Goal: Information Seeking & Learning: Learn about a topic

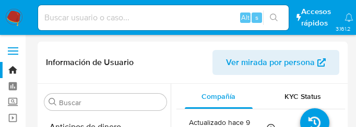
select select "10"
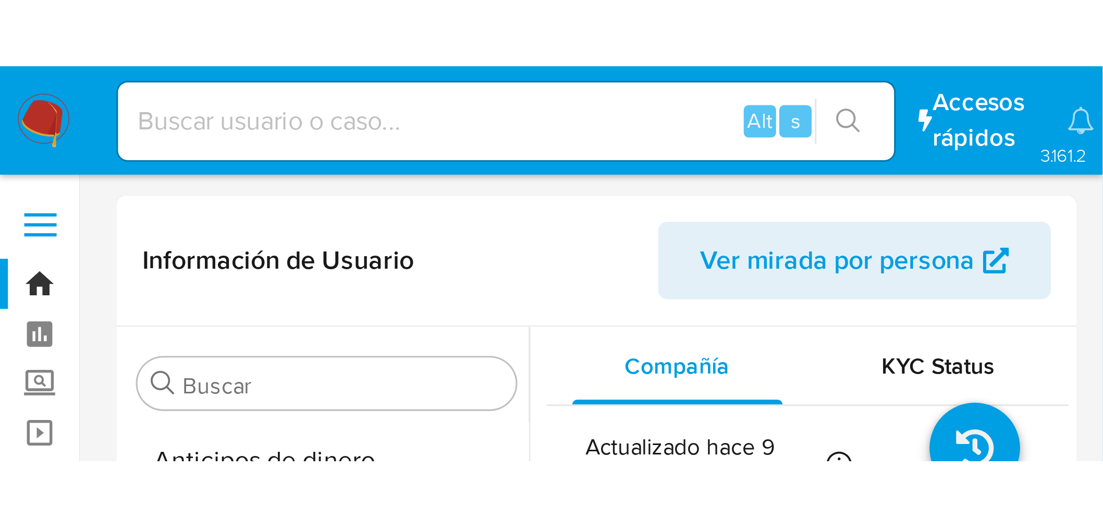
scroll to position [490, 0]
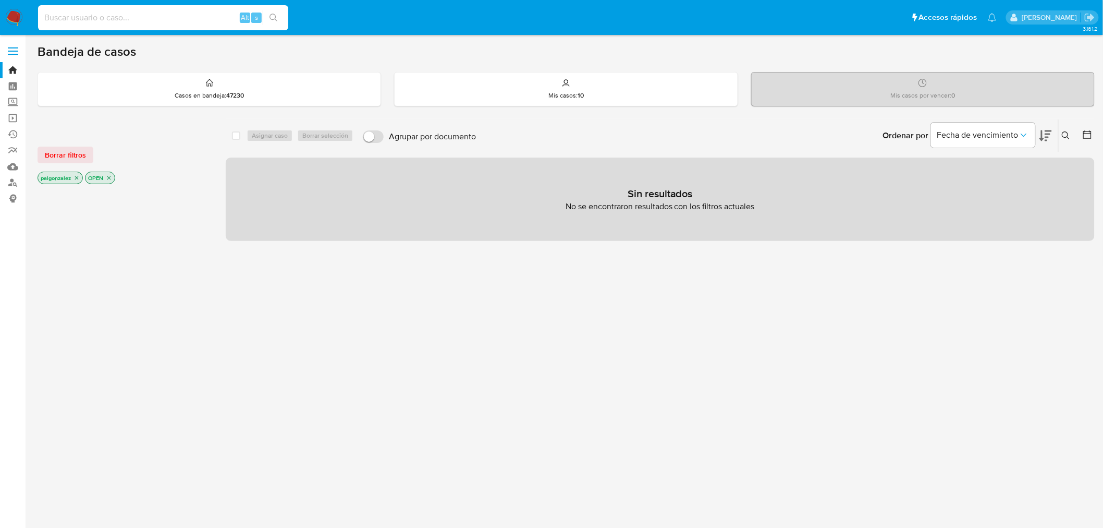
click at [144, 15] on input at bounding box center [163, 18] width 250 height 14
paste input "2005755593"
type input "2005755593"
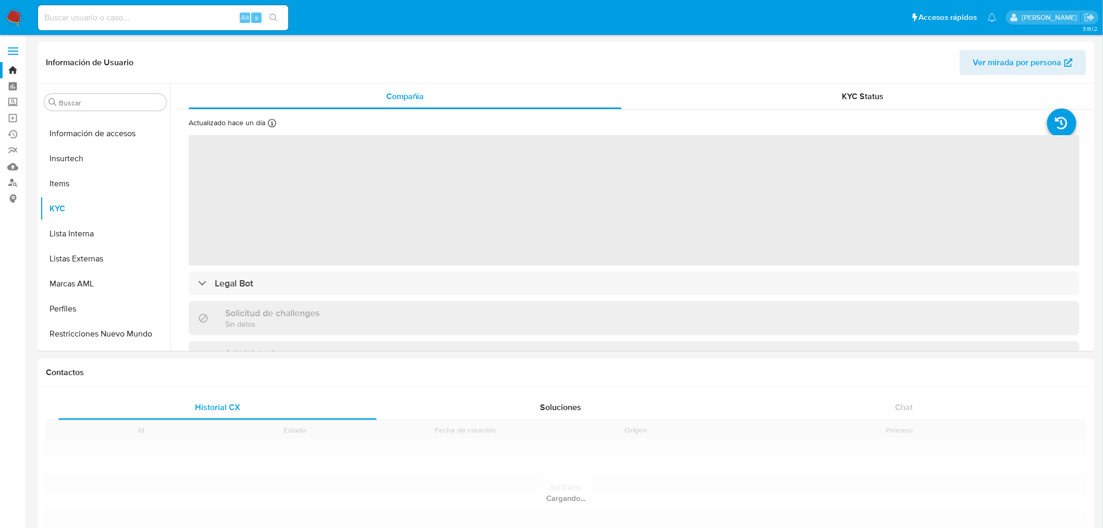
scroll to position [490, 0]
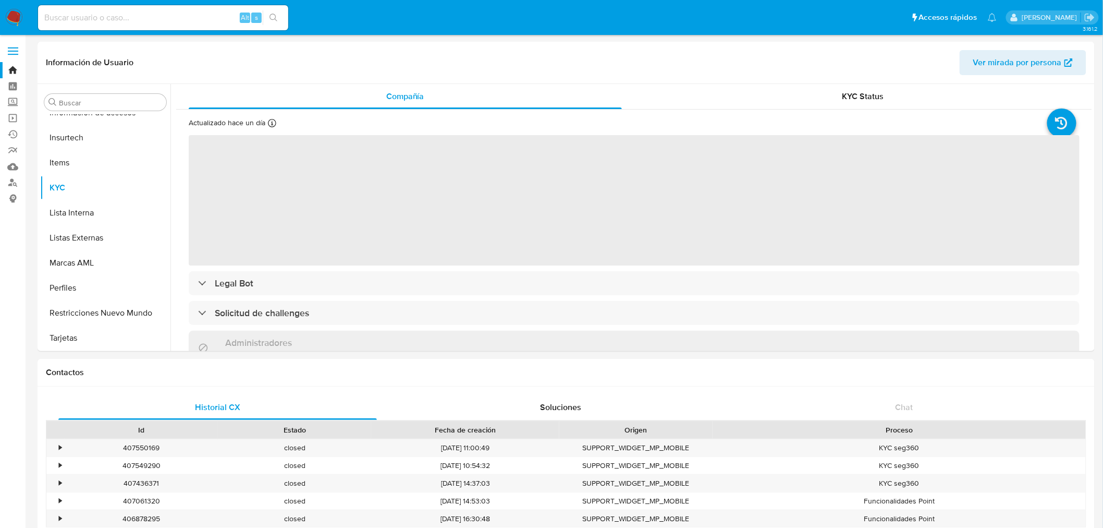
select select "10"
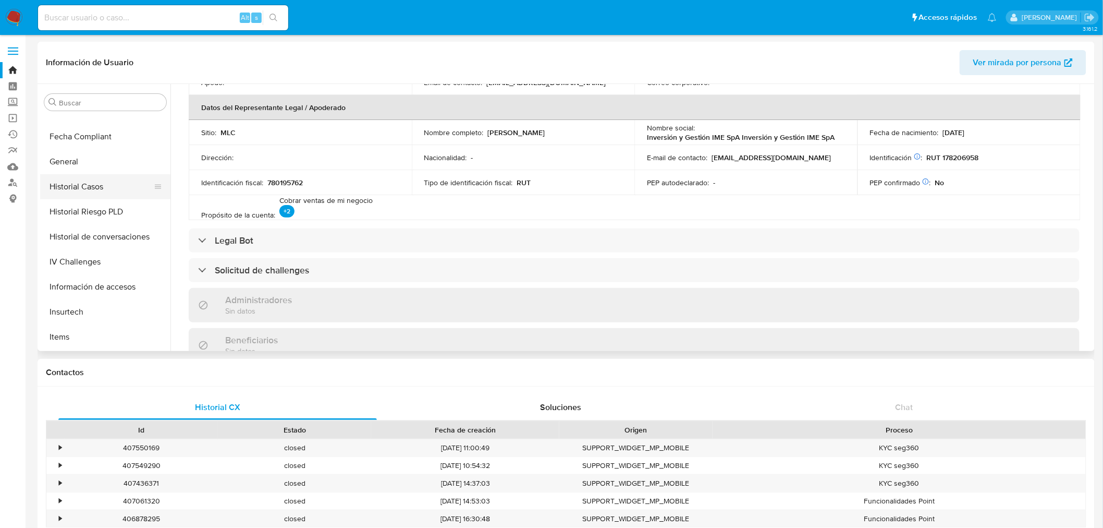
scroll to position [142, 0]
click at [86, 285] on button "Documentación" at bounding box center [101, 285] width 122 height 25
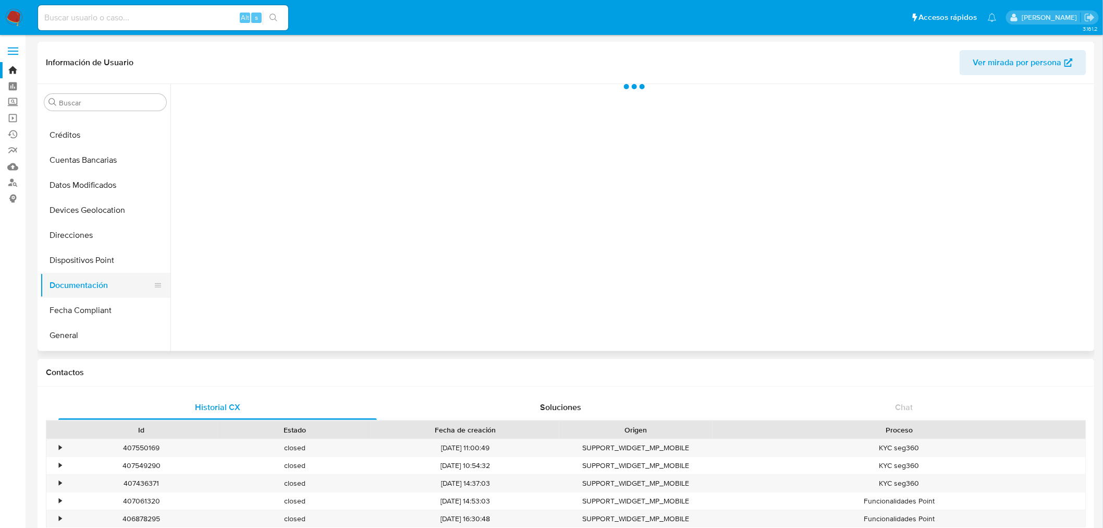
scroll to position [0, 0]
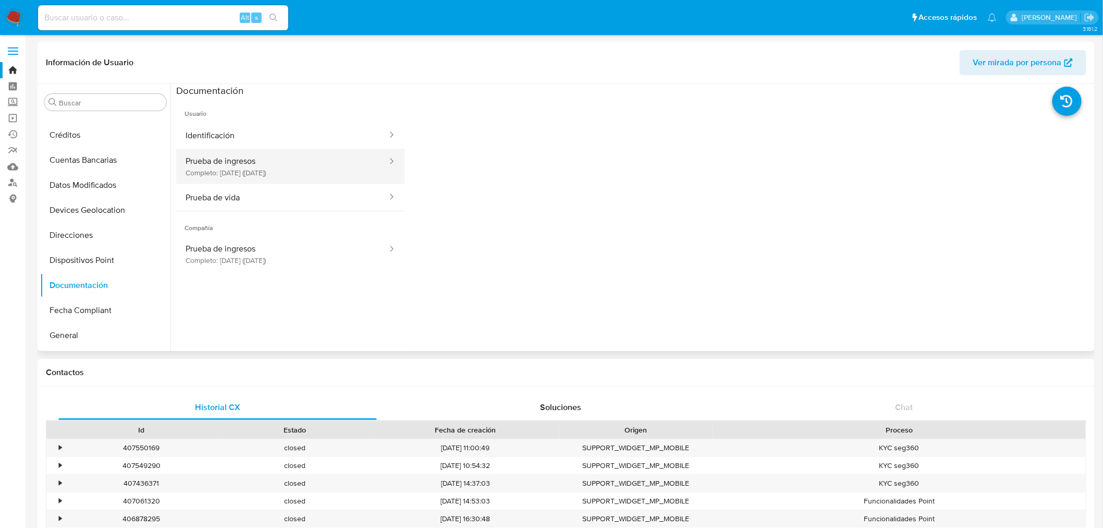
click at [256, 168] on button "Prueba de ingresos Completo: 27/09/2025 (hace 3 días)" at bounding box center [282, 166] width 212 height 35
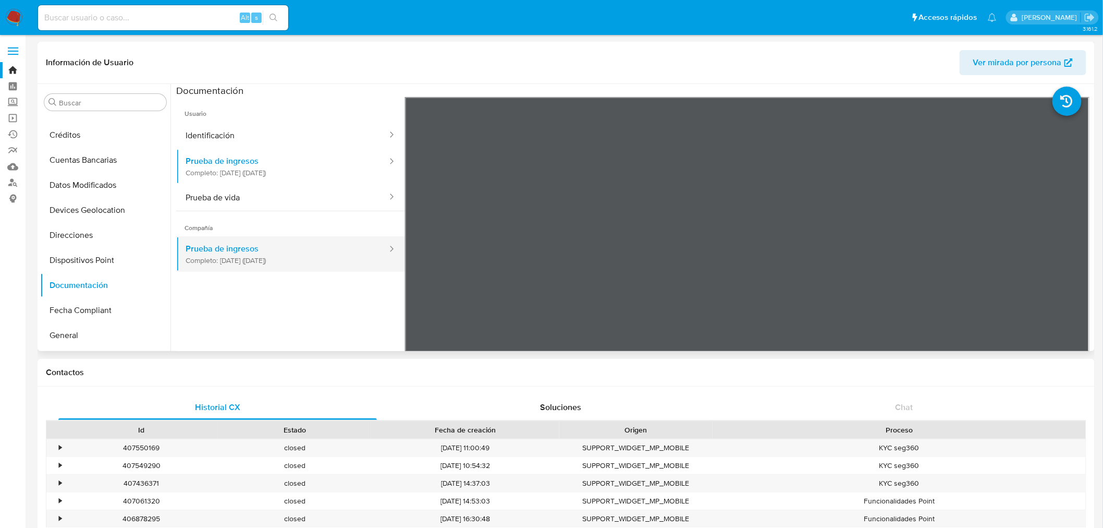
click at [258, 260] on button "Prueba de ingresos Completo: 27/09/2025 (hace 3 días)" at bounding box center [282, 253] width 212 height 35
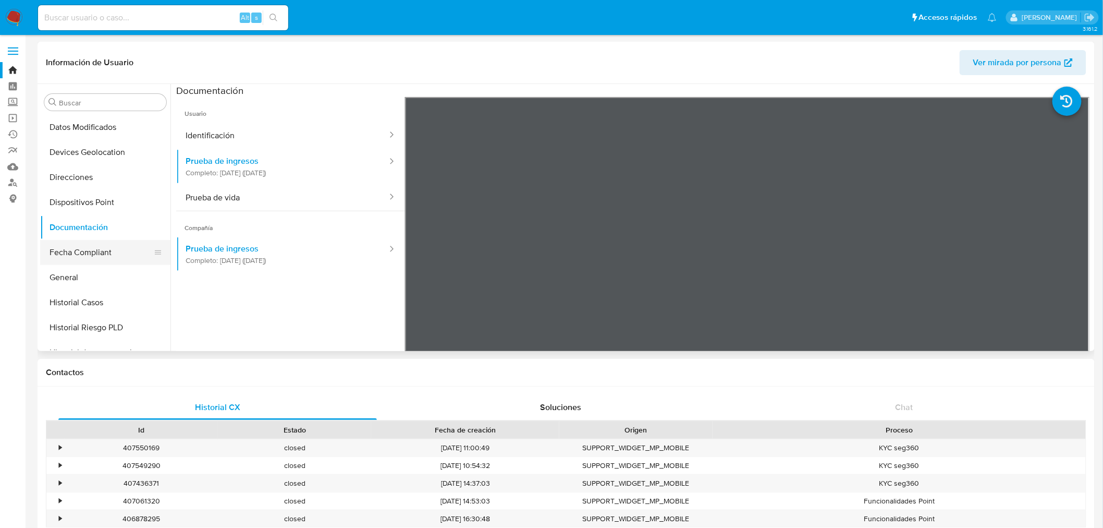
click at [90, 249] on button "Fecha Compliant" at bounding box center [101, 252] width 122 height 25
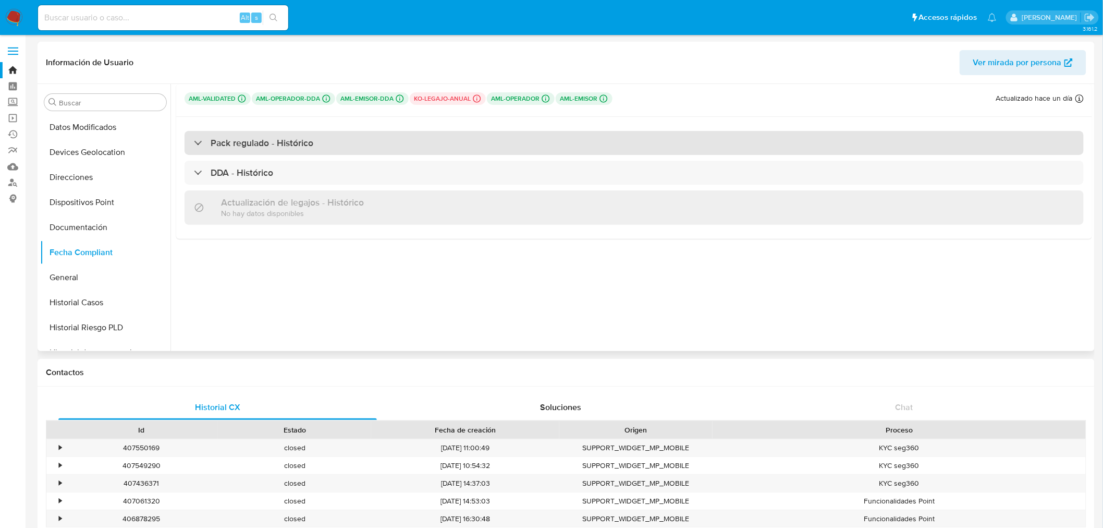
click at [257, 138] on h3 "Pack regulado - Histórico" at bounding box center [262, 142] width 103 height 11
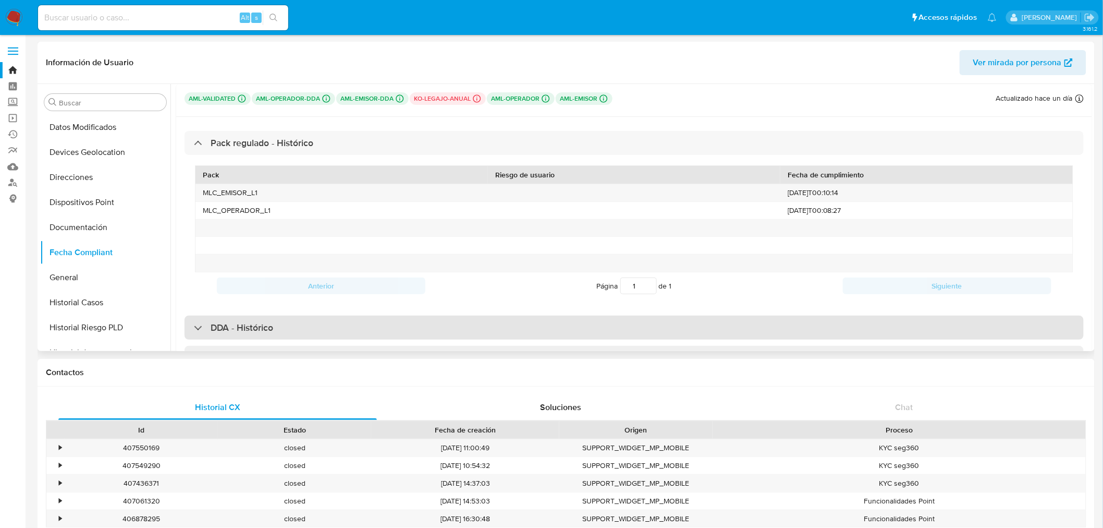
click at [246, 331] on h3 "DDA - Histórico" at bounding box center [242, 327] width 63 height 11
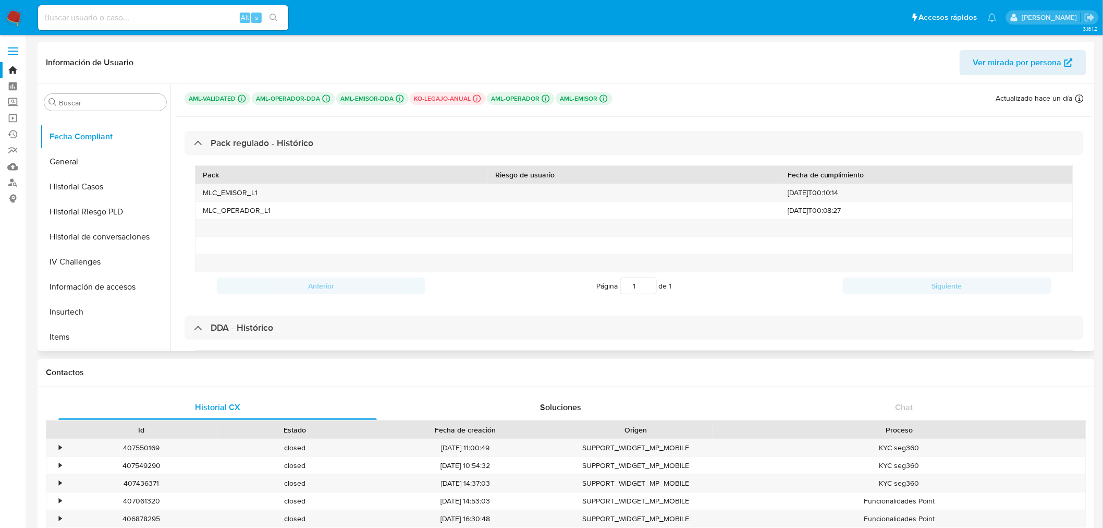
scroll to position [374, 0]
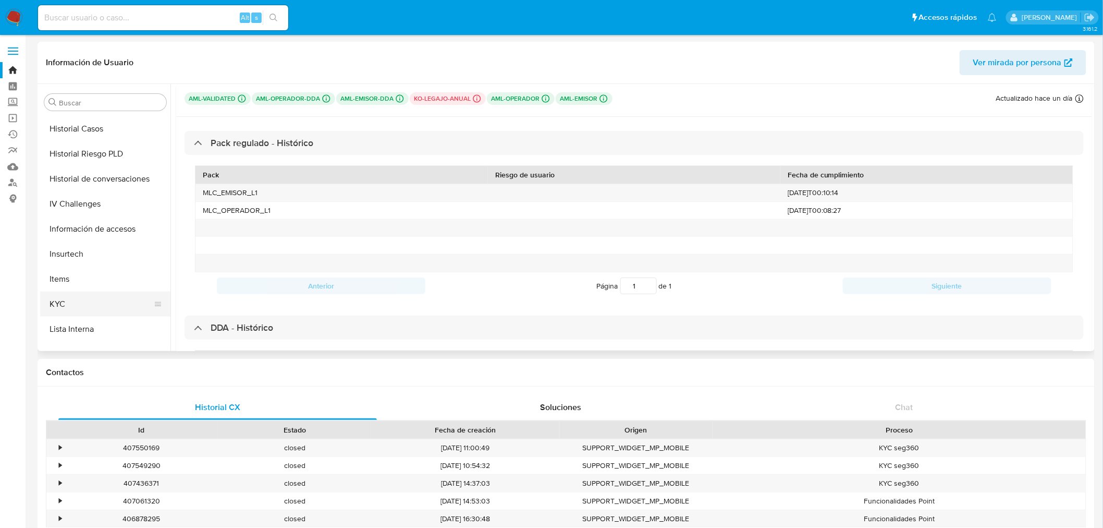
click at [76, 306] on button "KYC" at bounding box center [101, 303] width 122 height 25
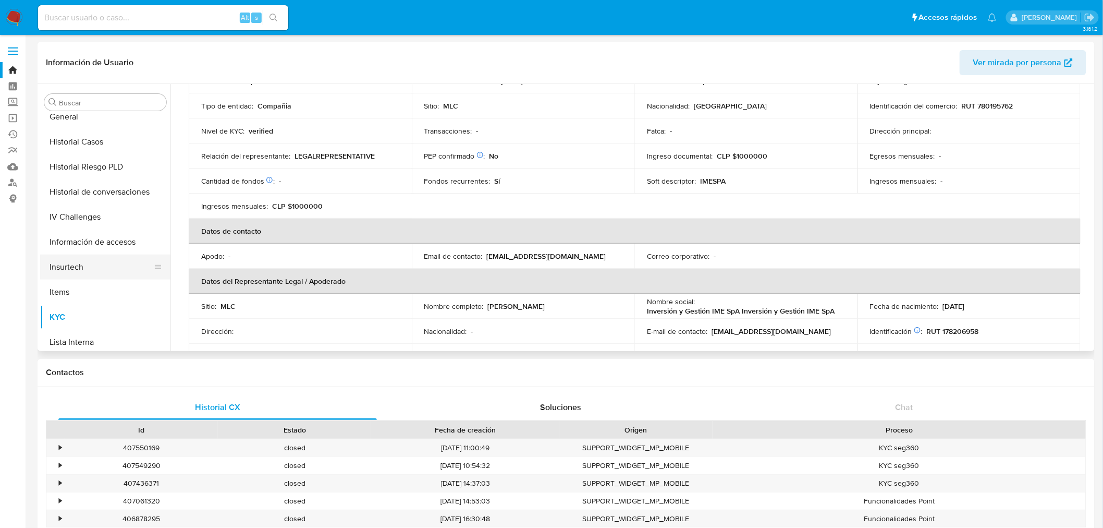
scroll to position [258, 0]
click at [86, 189] on button "Fecha Compliant" at bounding box center [101, 194] width 122 height 25
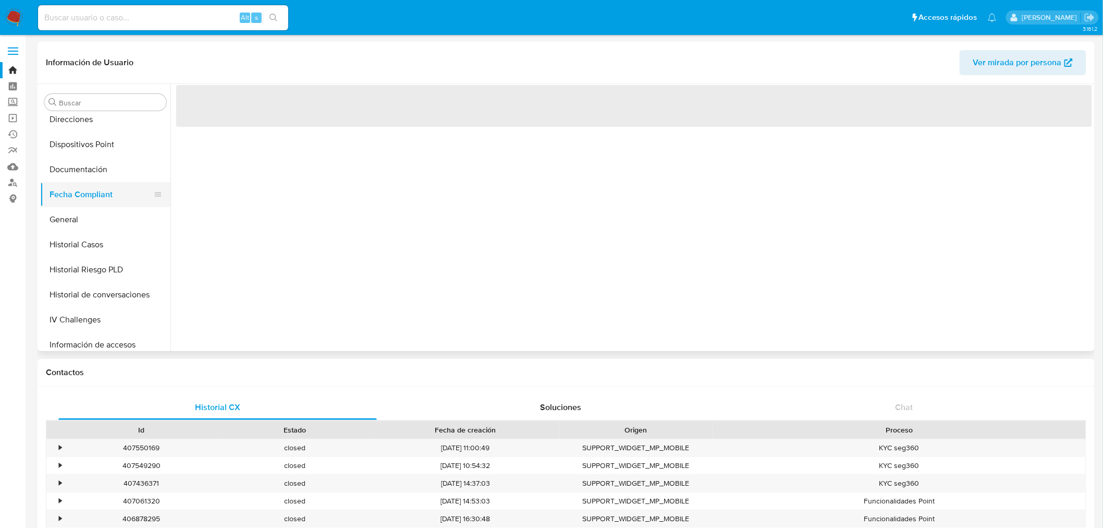
scroll to position [0, 0]
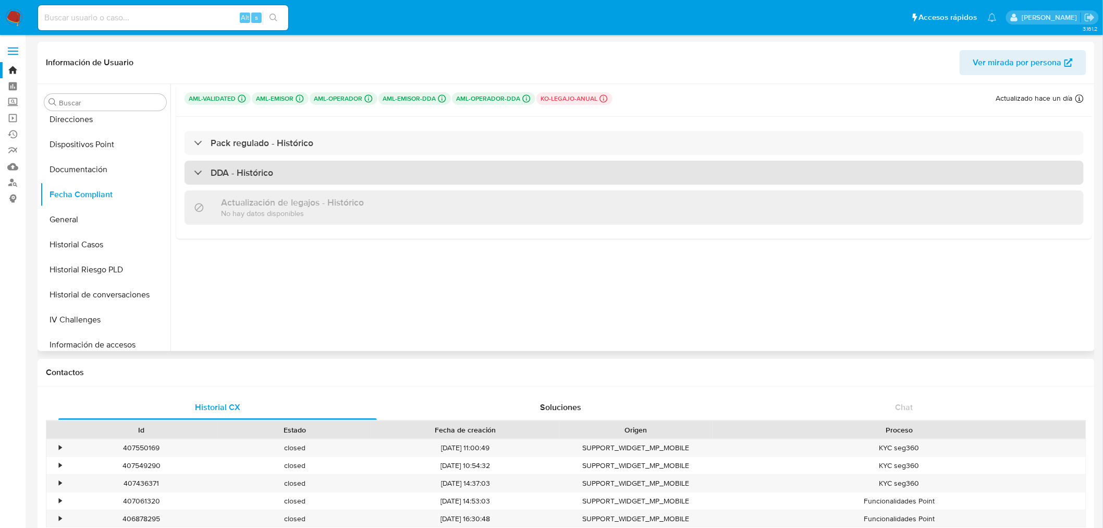
click at [253, 170] on h3 "DDA - Histórico" at bounding box center [242, 172] width 63 height 11
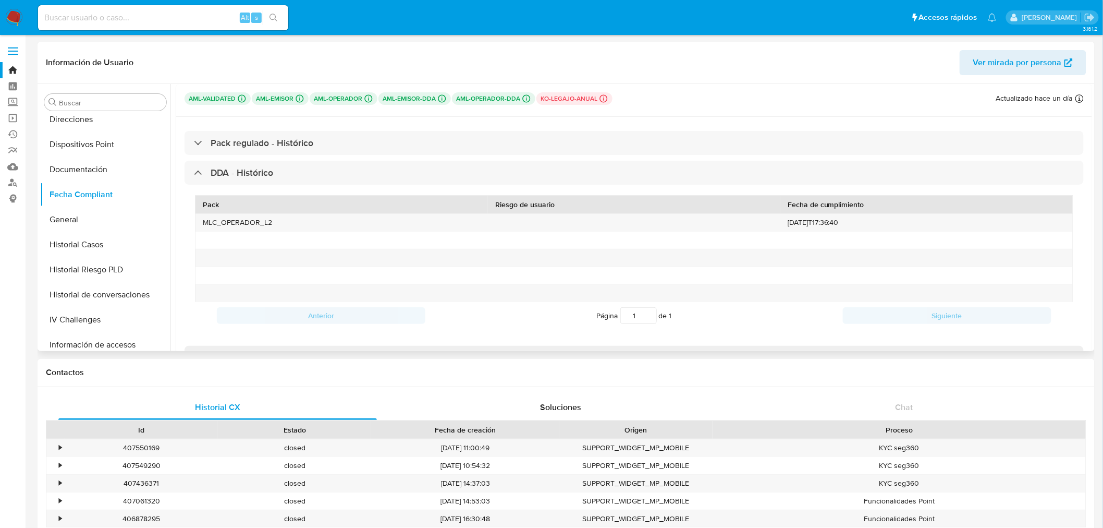
drag, startPoint x: 279, startPoint y: 225, endPoint x: 187, endPoint y: 222, distance: 92.8
click at [187, 222] on div "Pack Riesgo de usuario Fecha de cumplimiento MLC_OPERADOR_L2 2025-09-27T17:36:4…" at bounding box center [634, 262] width 899 height 155
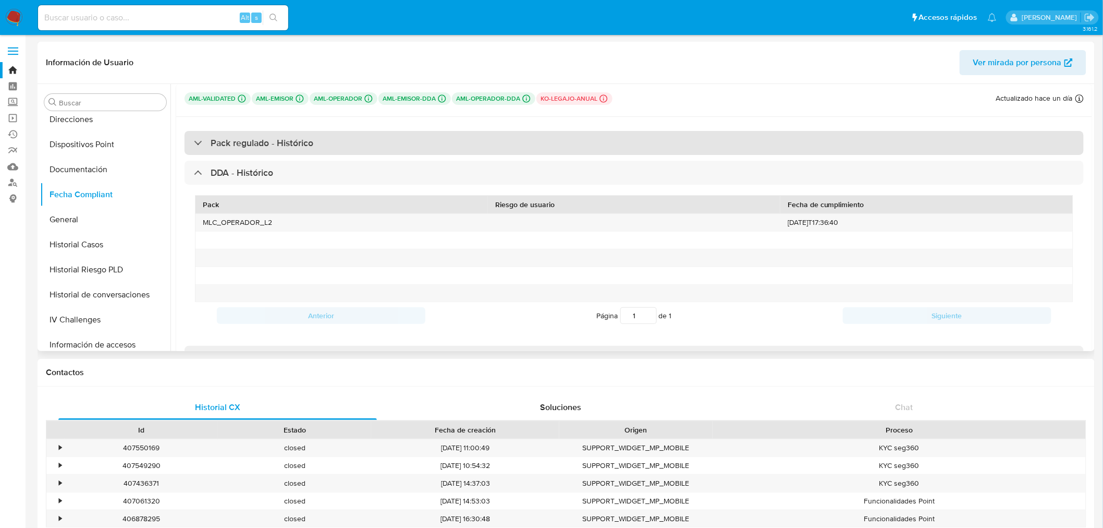
drag, startPoint x: 854, startPoint y: 153, endPoint x: 848, endPoint y: 152, distance: 5.8
click at [853, 152] on div "Pack regulado - Histórico" at bounding box center [634, 143] width 899 height 24
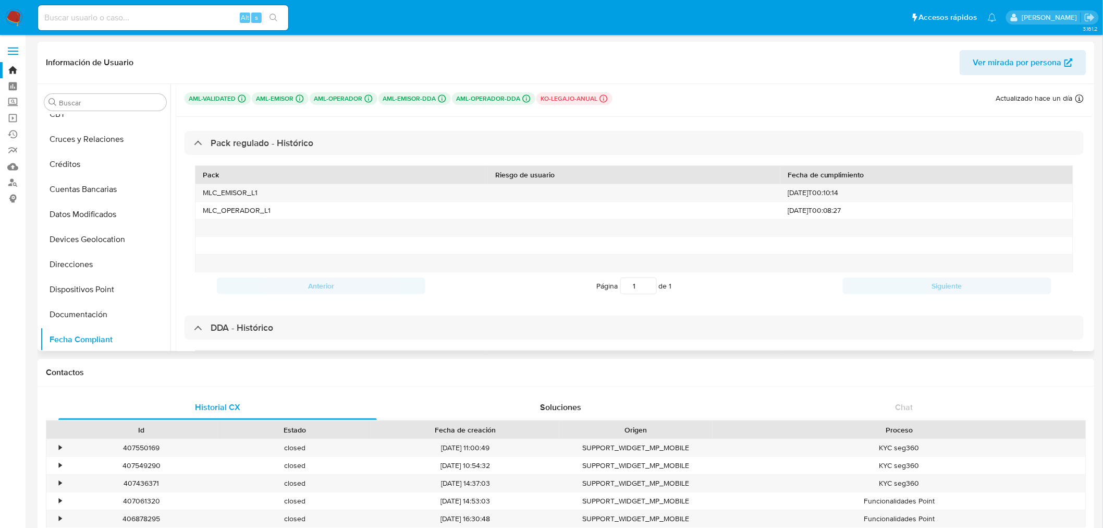
scroll to position [232, 0]
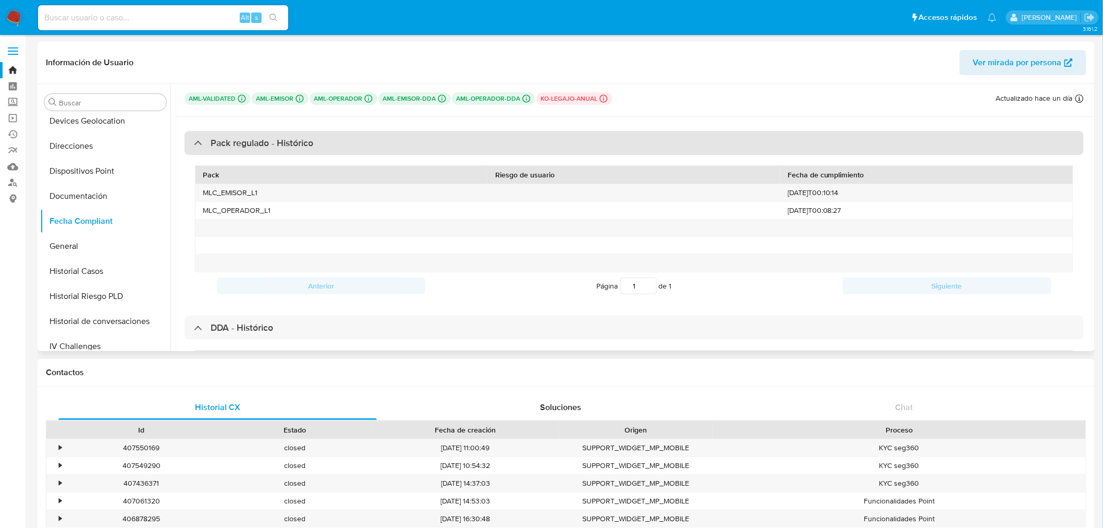
click at [273, 152] on div "Pack regulado - Histórico" at bounding box center [634, 143] width 899 height 24
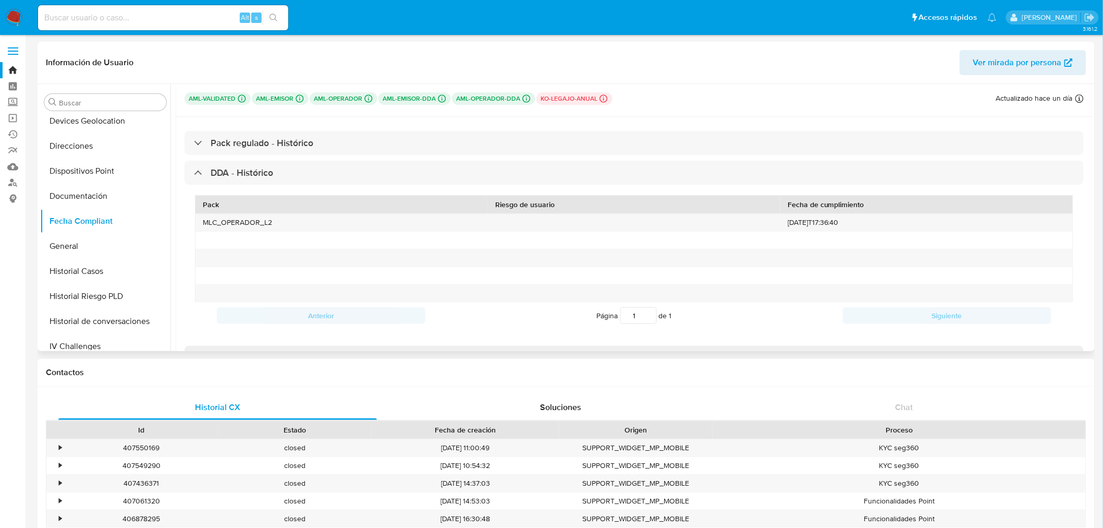
click at [208, 209] on div "Pack" at bounding box center [342, 204] width 278 height 10
click at [286, 225] on div "MLC_OPERADOR_L2" at bounding box center [342, 222] width 293 height 17
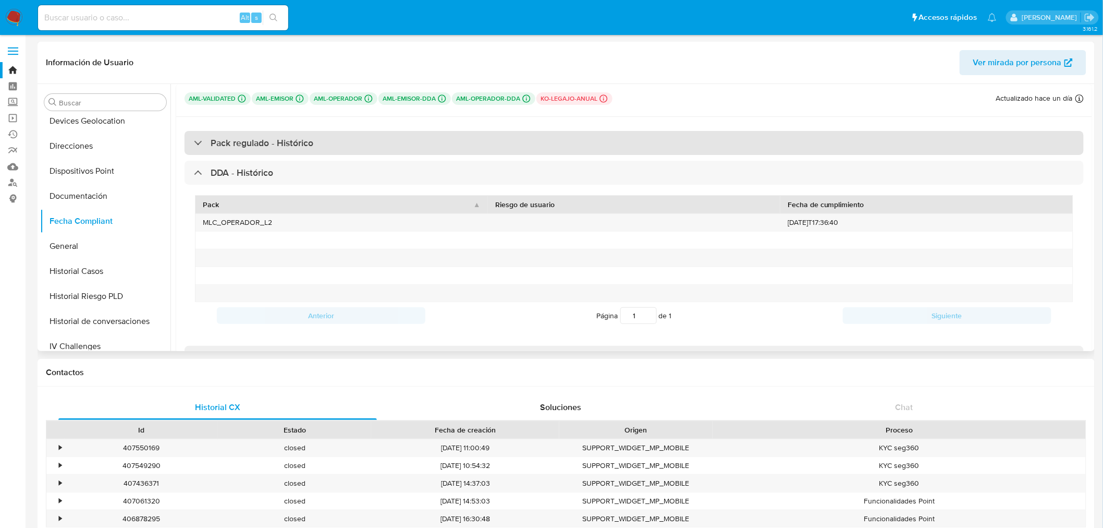
click at [230, 137] on h3 "Pack regulado - Histórico" at bounding box center [262, 142] width 103 height 11
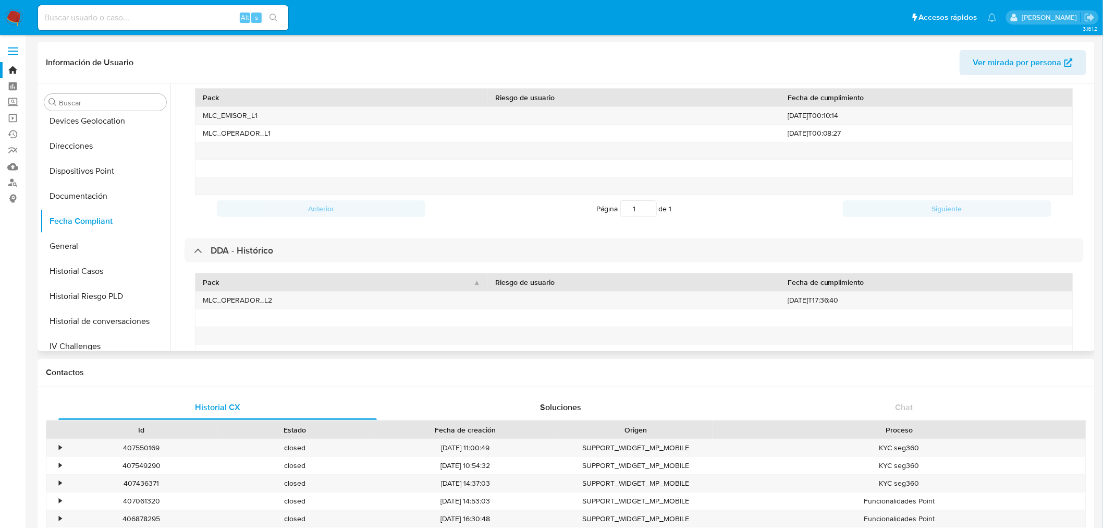
scroll to position [58, 0]
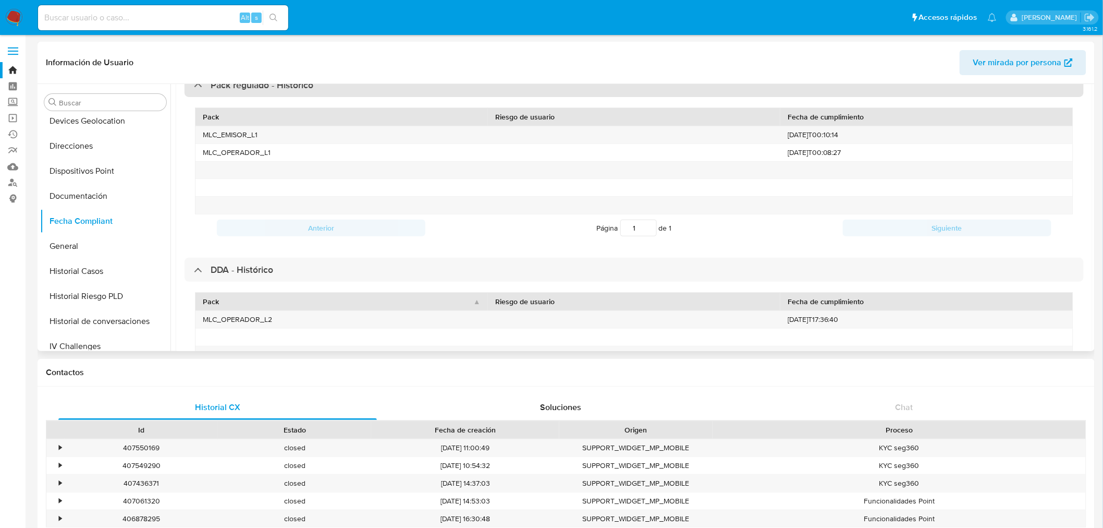
click at [199, 87] on div "Pack regulado - Histórico" at bounding box center [253, 84] width 119 height 11
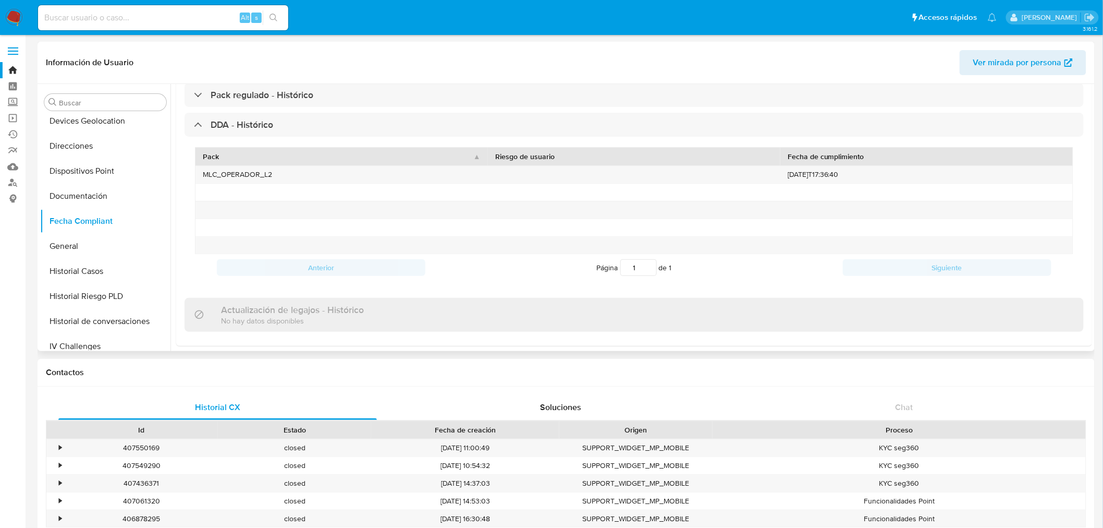
scroll to position [48, 0]
click at [256, 176] on div "MLC_OPERADOR_L2" at bounding box center [342, 174] width 293 height 17
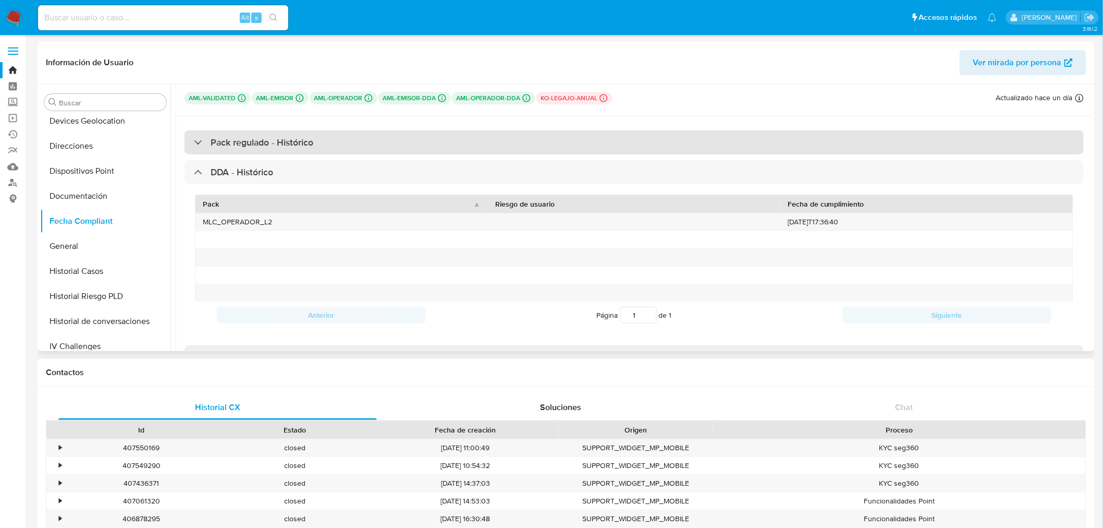
scroll to position [0, 0]
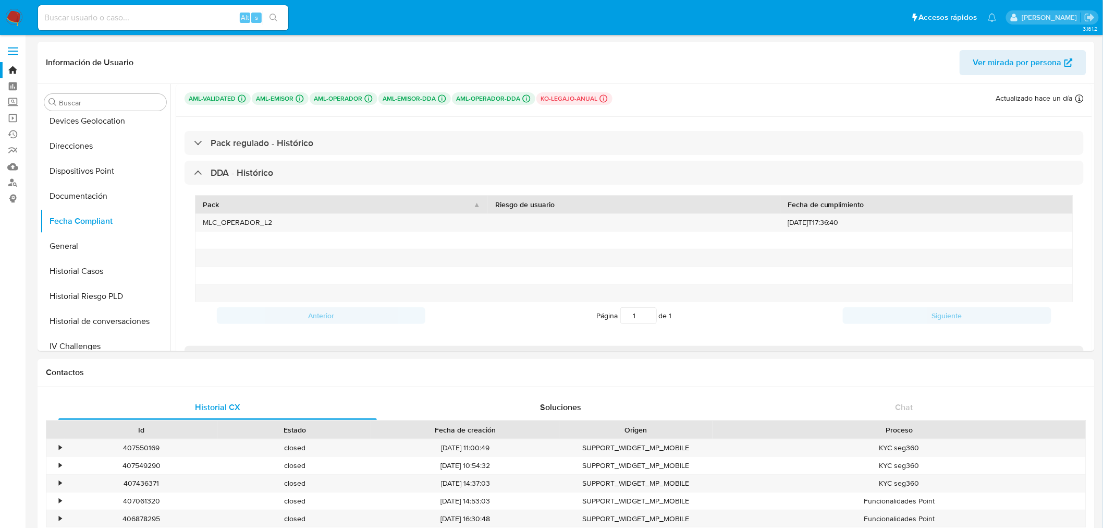
click at [13, 49] on label at bounding box center [13, 51] width 26 height 22
click at [14, 184] on link "Buscador de personas" at bounding box center [62, 183] width 124 height 16
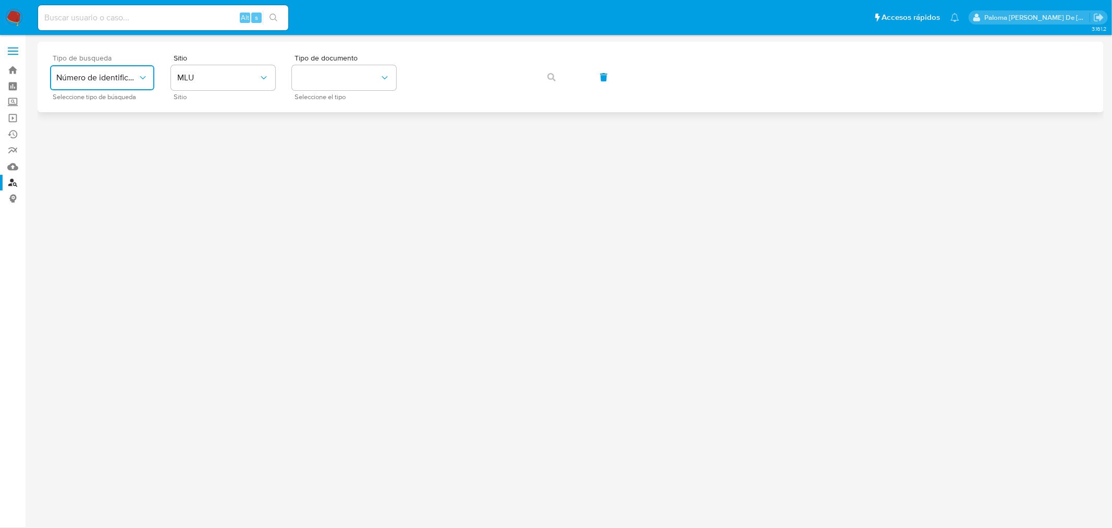
click at [112, 79] on span "Número de identificación" at bounding box center [96, 77] width 81 height 10
drag, startPoint x: 75, startPoint y: 108, endPoint x: 84, endPoint y: 106, distance: 9.5
click at [75, 107] on span "Número de identificación" at bounding box center [99, 111] width 86 height 21
click at [246, 69] on button "site_id" at bounding box center [223, 77] width 104 height 25
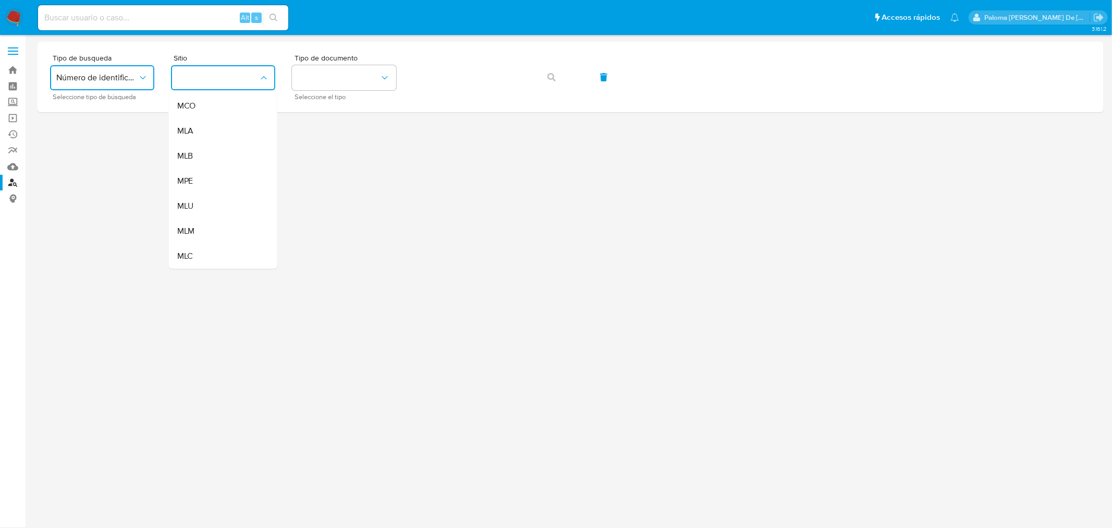
drag, startPoint x: 207, startPoint y: 256, endPoint x: 323, endPoint y: 141, distance: 163.3
click at [206, 256] on div "MLC" at bounding box center [220, 255] width 86 height 25
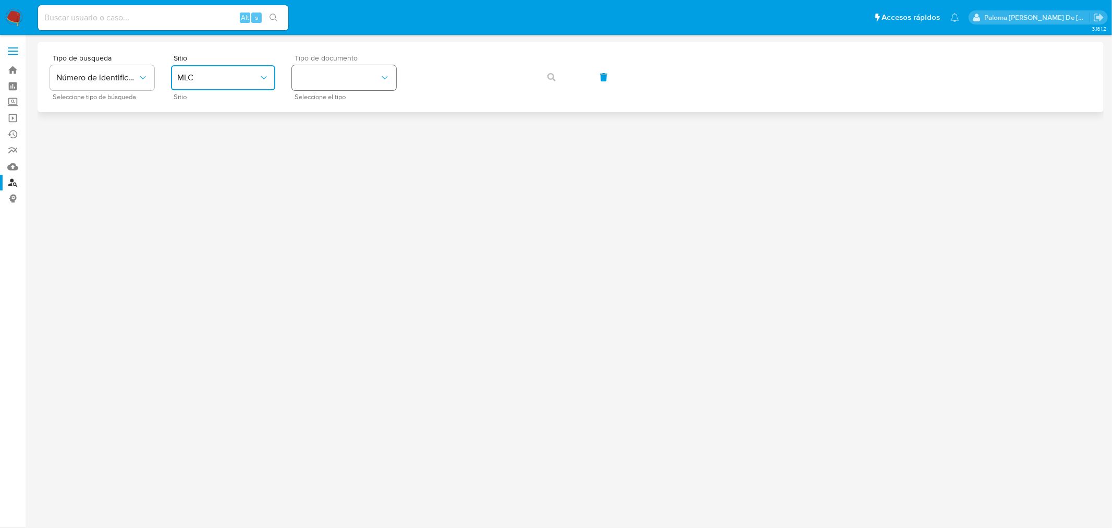
click at [347, 71] on button "identificationType" at bounding box center [344, 77] width 104 height 25
drag, startPoint x: 347, startPoint y: 107, endPoint x: 388, endPoint y: 92, distance: 43.9
click at [346, 107] on div "RUT RUT" at bounding box center [341, 110] width 86 height 35
click at [554, 77] on icon "button" at bounding box center [551, 77] width 8 height 8
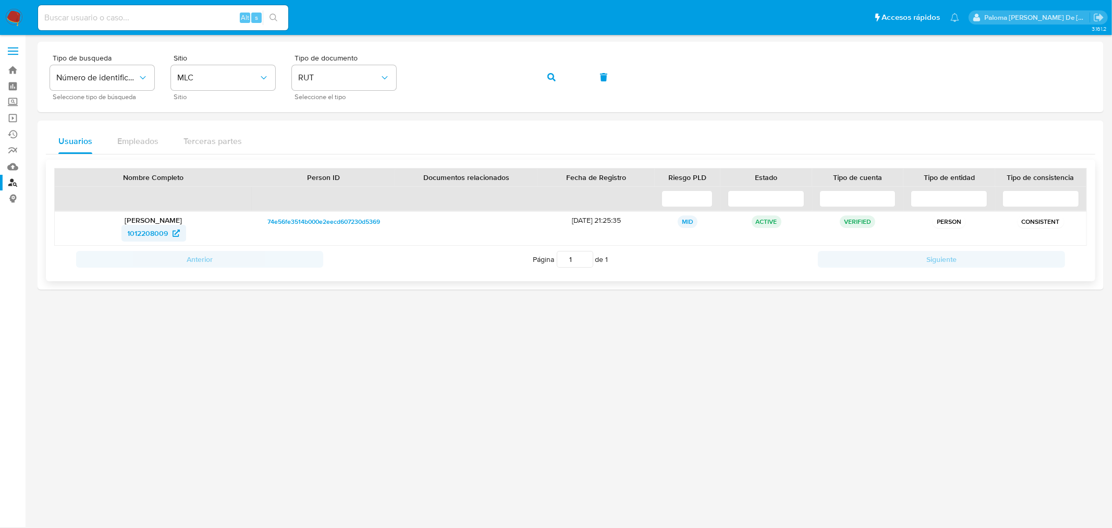
click at [142, 231] on span "1012208009" at bounding box center [148, 233] width 41 height 17
click at [116, 19] on input at bounding box center [163, 18] width 250 height 14
paste input "2681054391"
type input "2681054391"
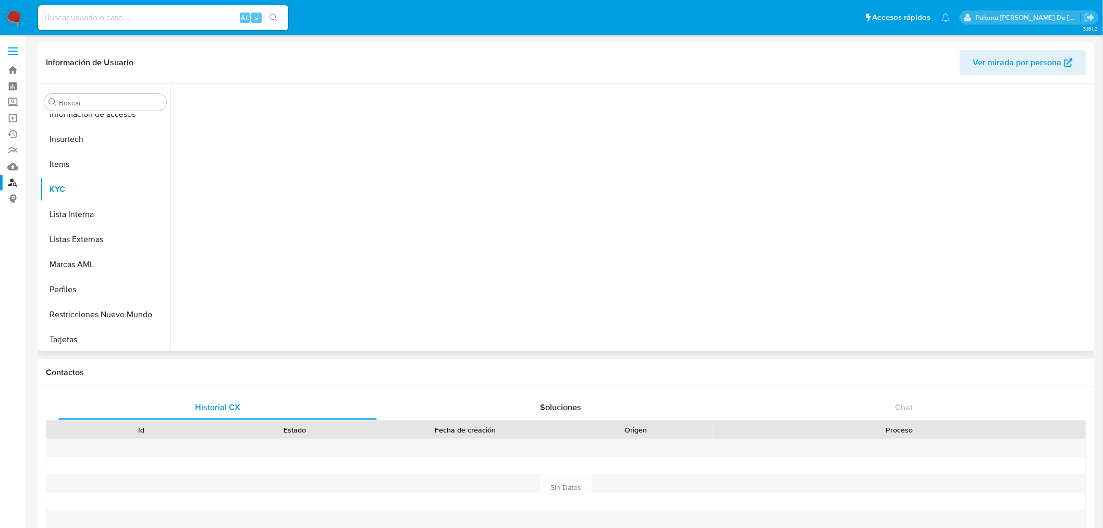
scroll to position [490, 0]
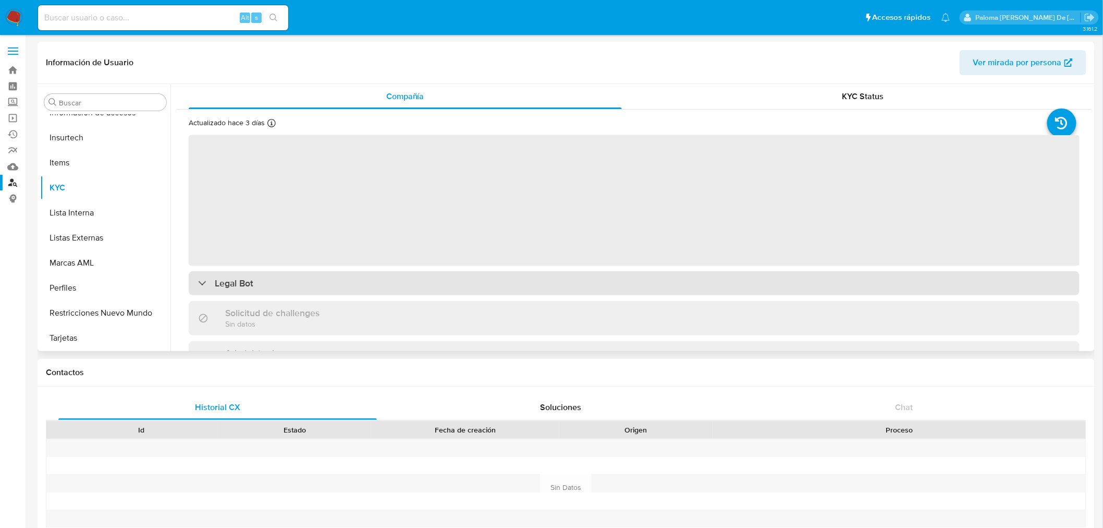
select select "10"
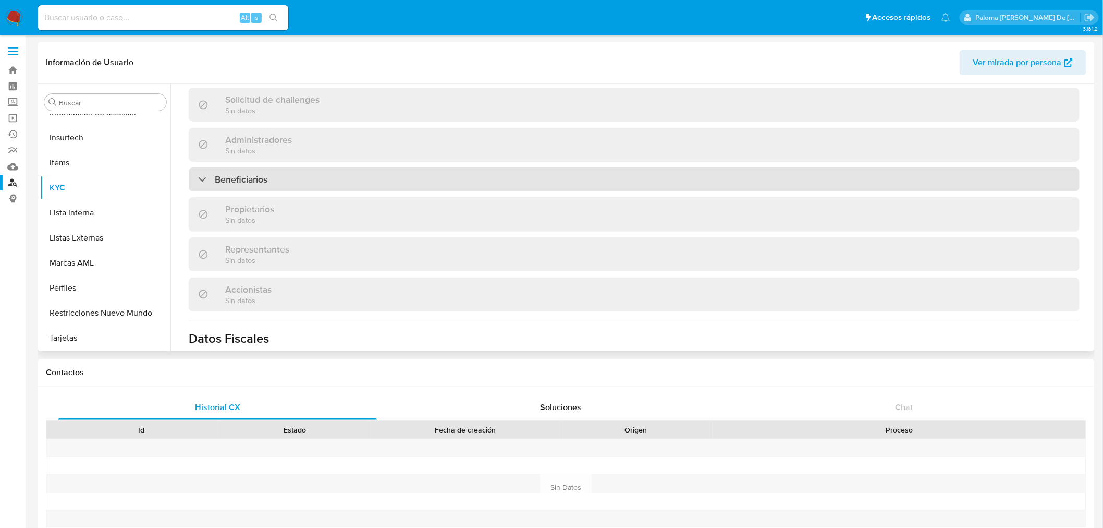
scroll to position [347, 0]
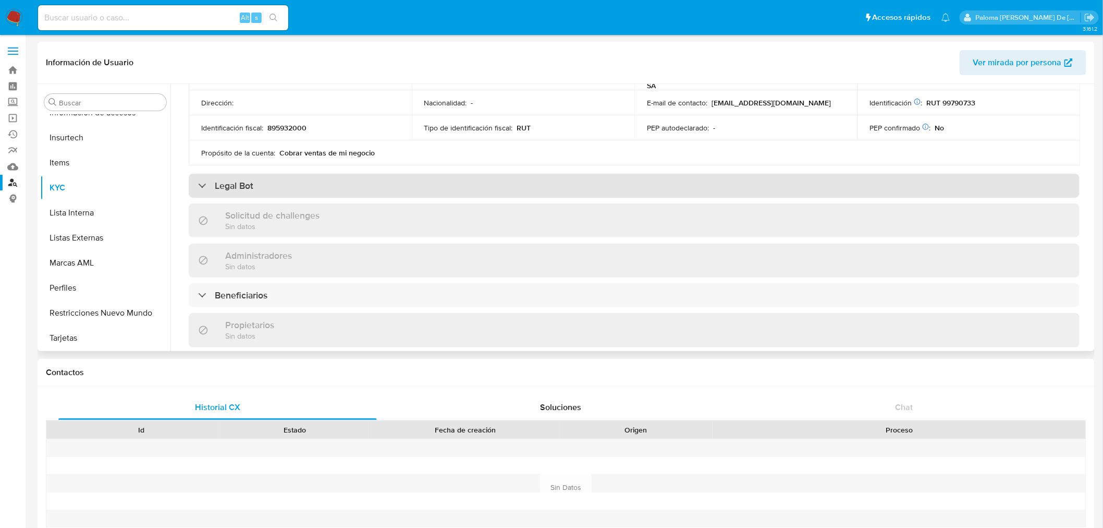
click at [277, 179] on div "Legal Bot" at bounding box center [634, 186] width 891 height 24
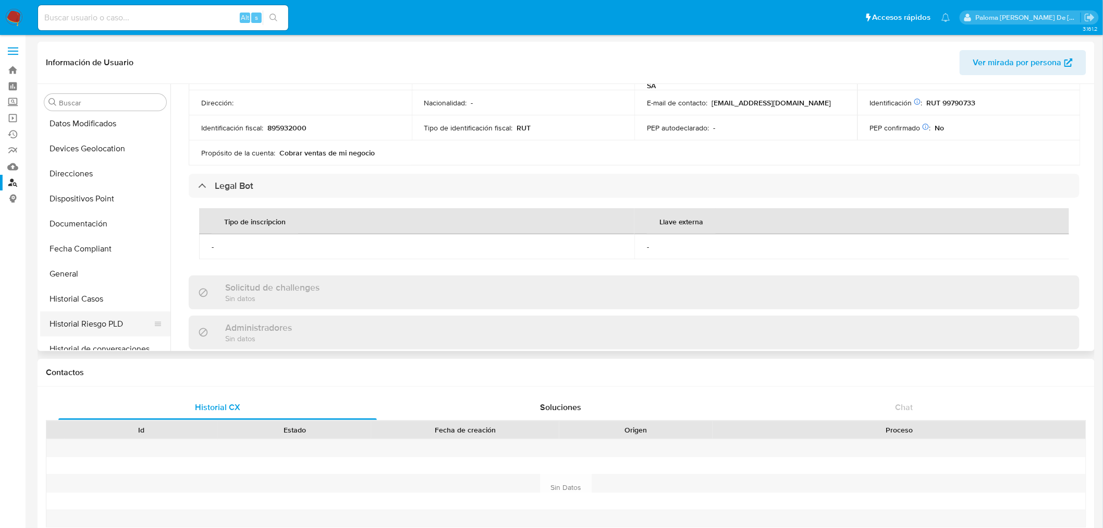
scroll to position [201, 0]
drag, startPoint x: 97, startPoint y: 248, endPoint x: 106, endPoint y: 247, distance: 8.9
click at [97, 248] on button "Fecha Compliant" at bounding box center [101, 251] width 122 height 25
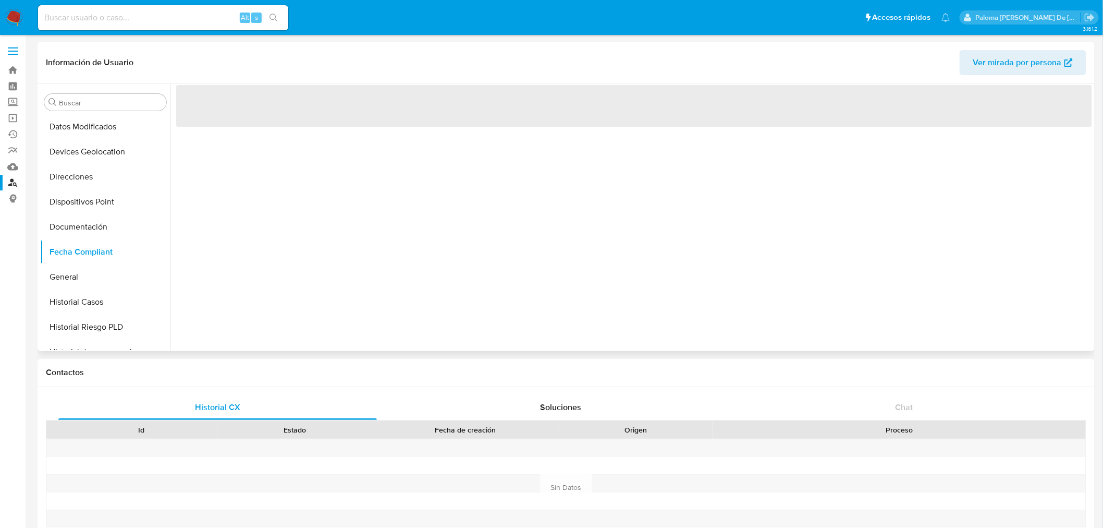
scroll to position [0, 0]
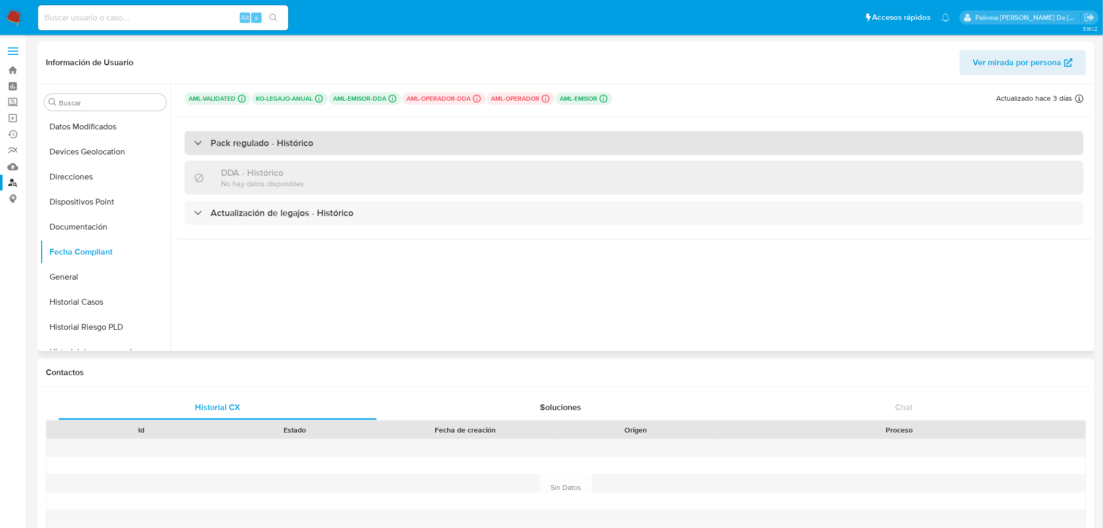
click at [290, 146] on h3 "Pack regulado - Histórico" at bounding box center [262, 142] width 103 height 11
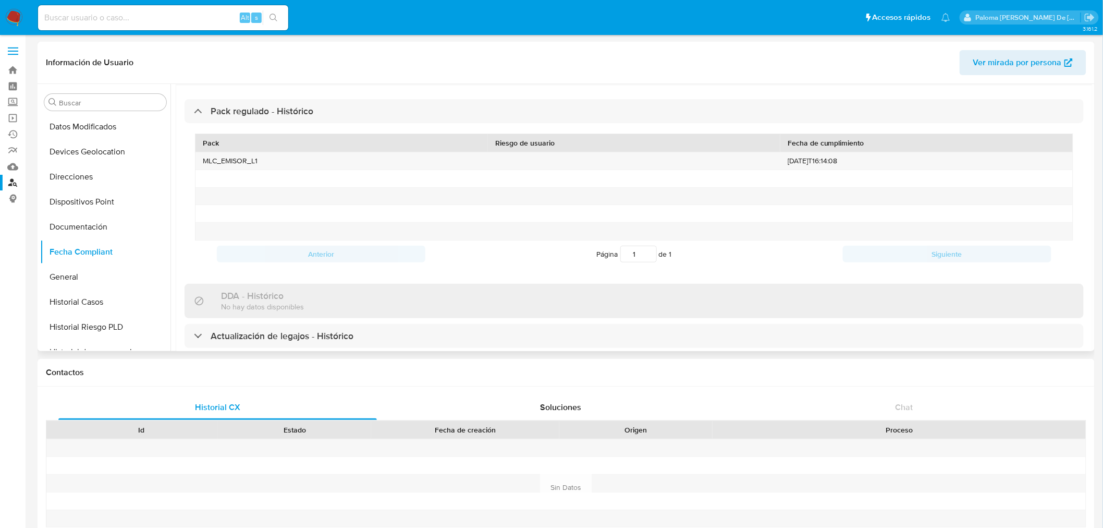
scroll to position [48, 0]
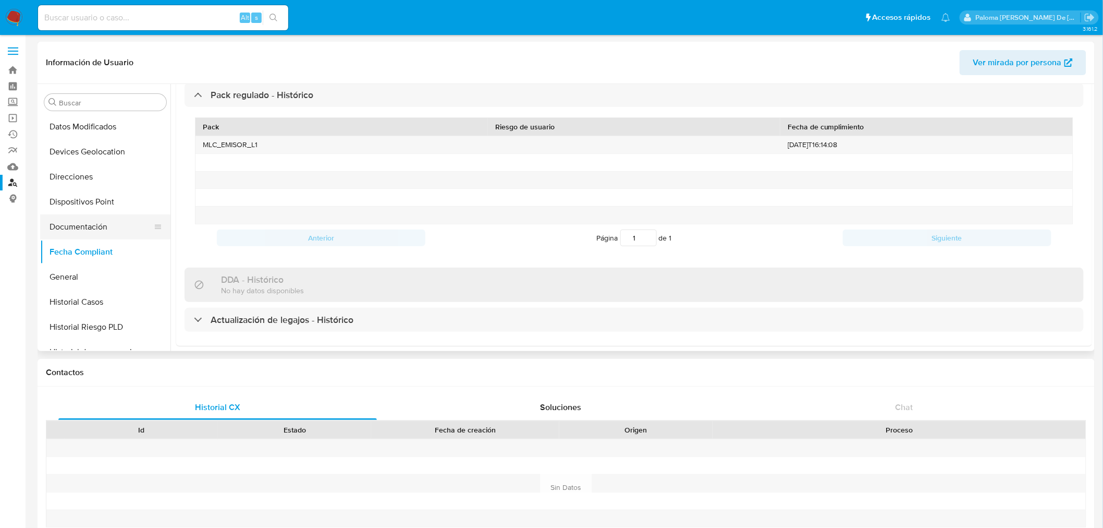
click at [92, 221] on button "Documentación" at bounding box center [101, 226] width 122 height 25
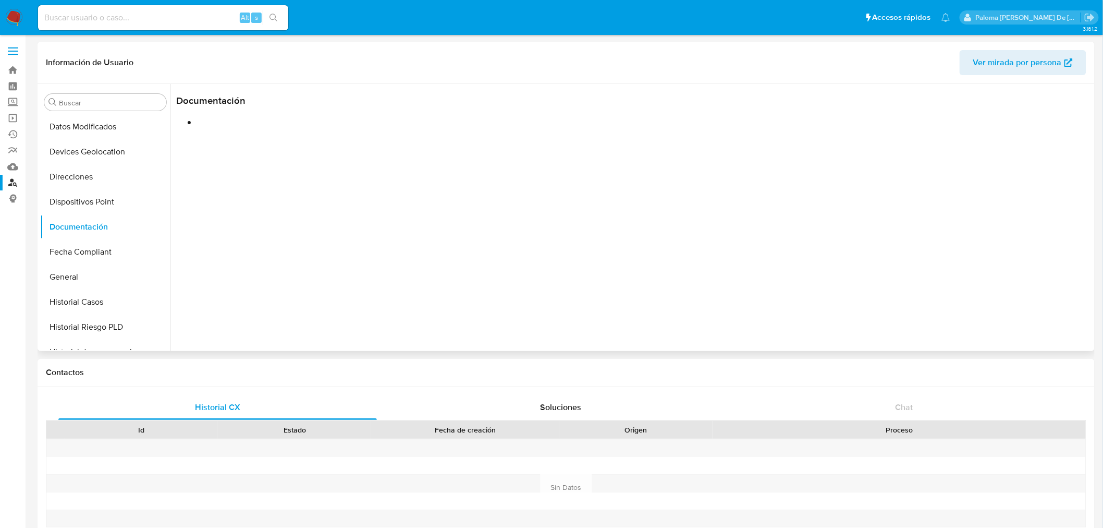
scroll to position [0, 0]
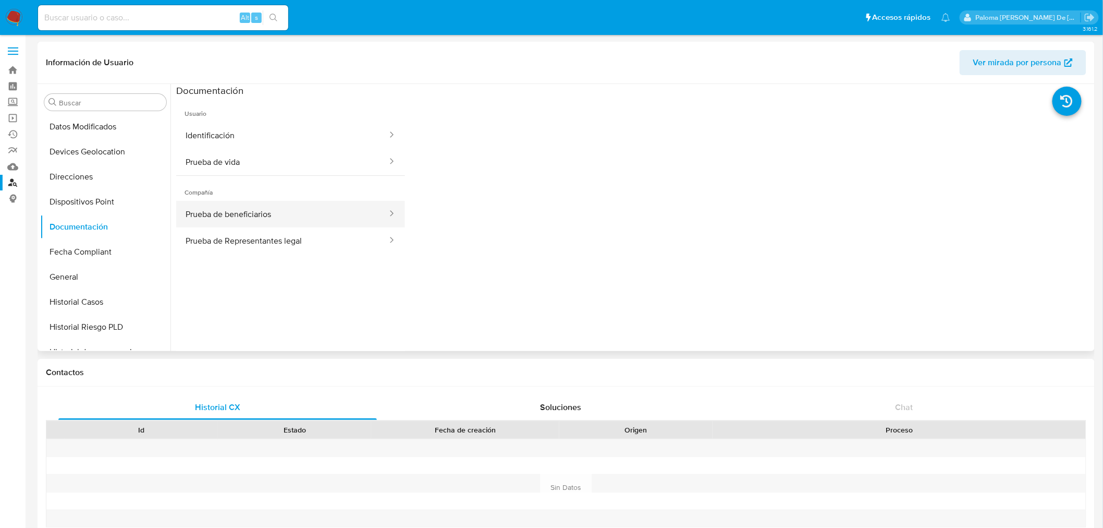
click at [269, 214] on button "Prueba de beneficiarios" at bounding box center [282, 214] width 212 height 27
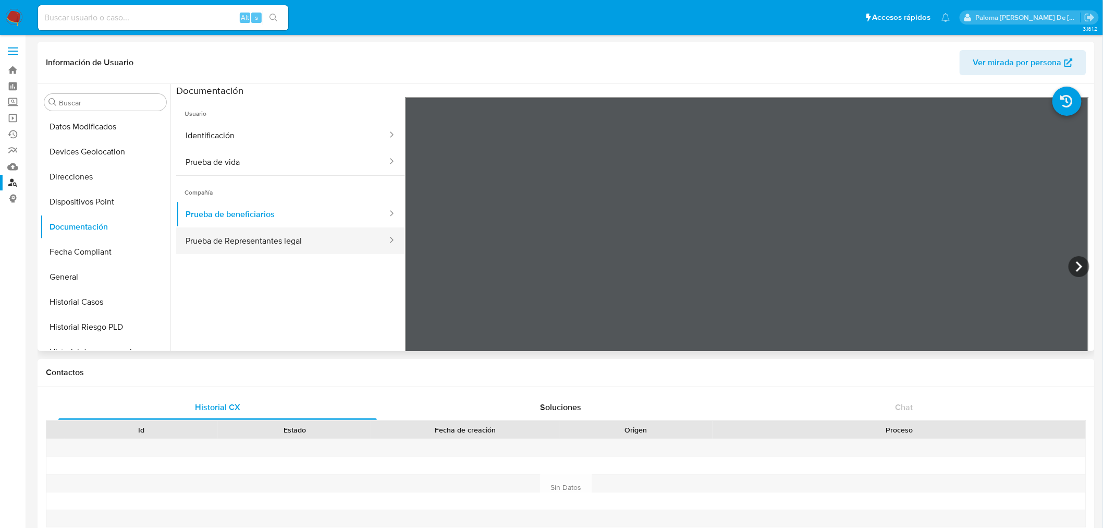
click at [266, 247] on button "Prueba de Representantes legal" at bounding box center [282, 240] width 212 height 27
click at [80, 254] on button "Fecha Compliant" at bounding box center [101, 251] width 122 height 25
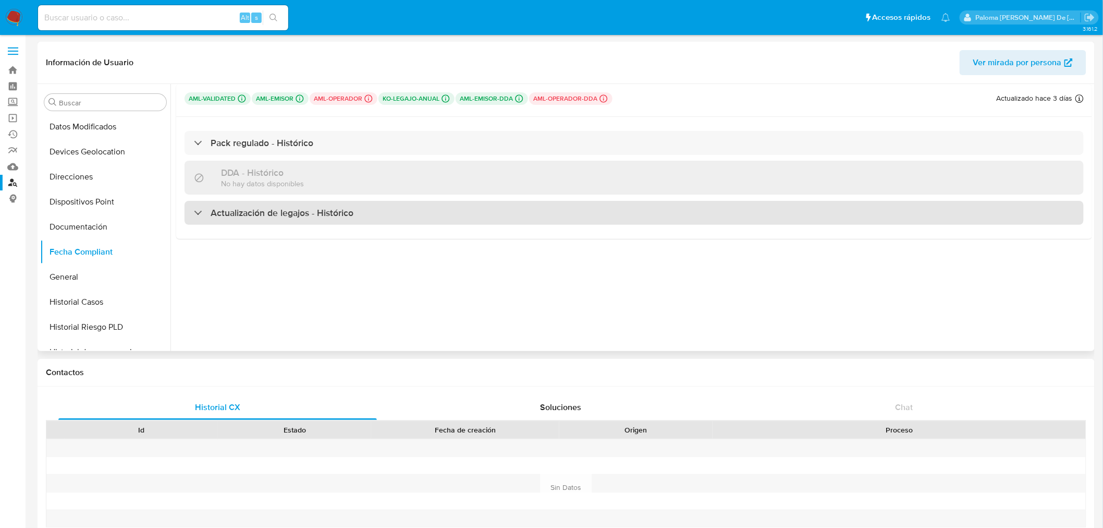
click at [253, 217] on h3 "Actualización de legajos - Histórico" at bounding box center [282, 212] width 143 height 11
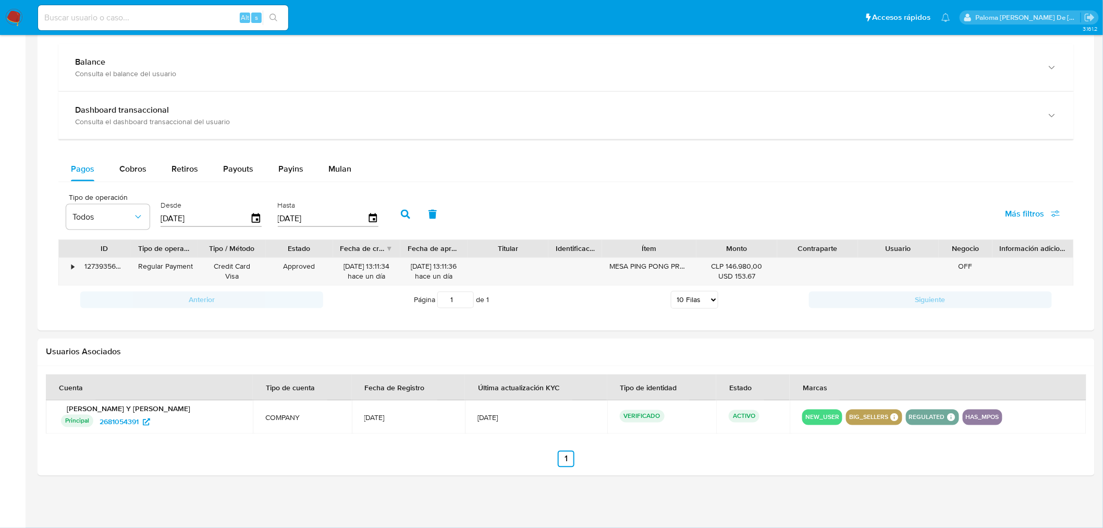
scroll to position [525, 0]
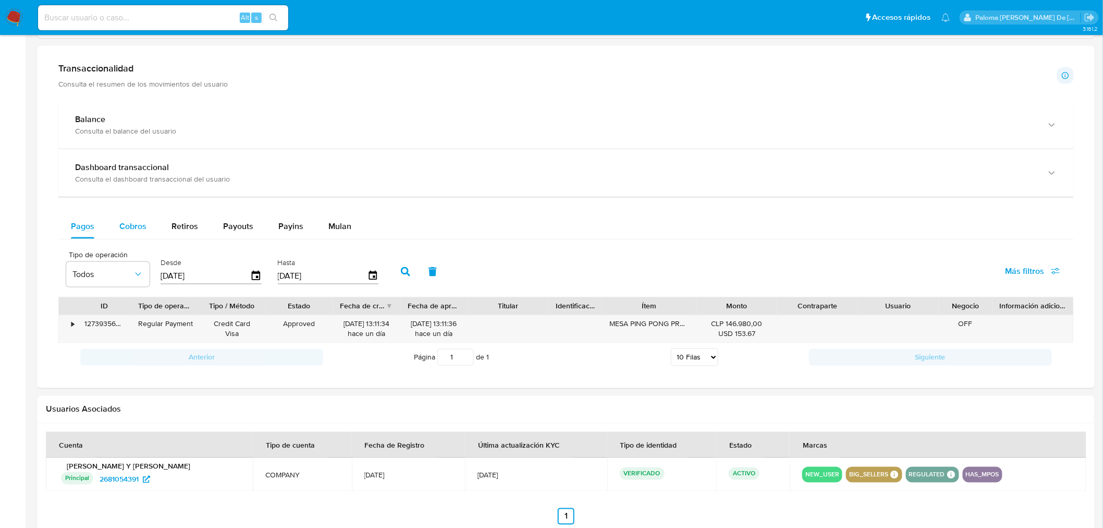
click at [136, 222] on span "Cobros" at bounding box center [132, 226] width 27 height 12
select select "10"
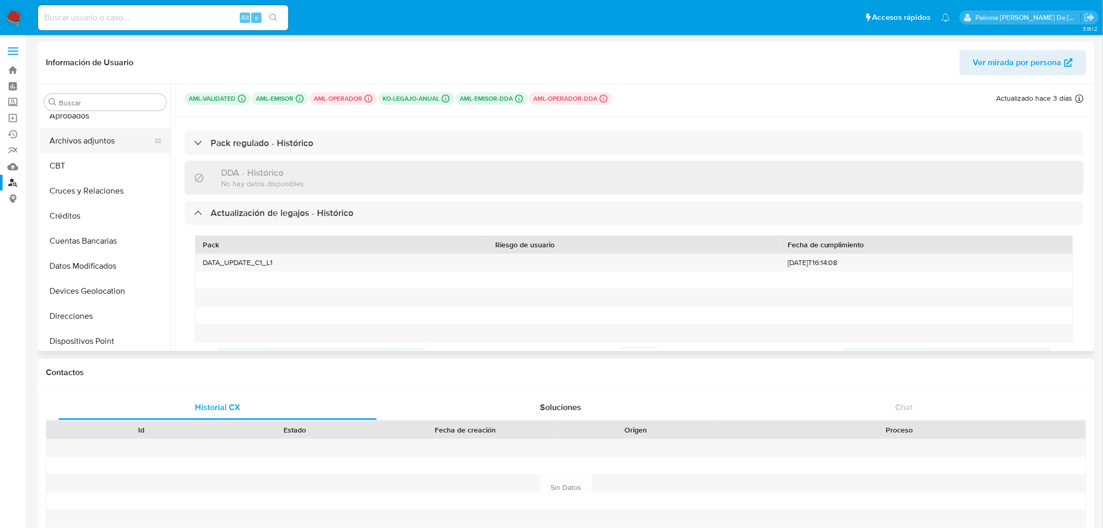
scroll to position [0, 0]
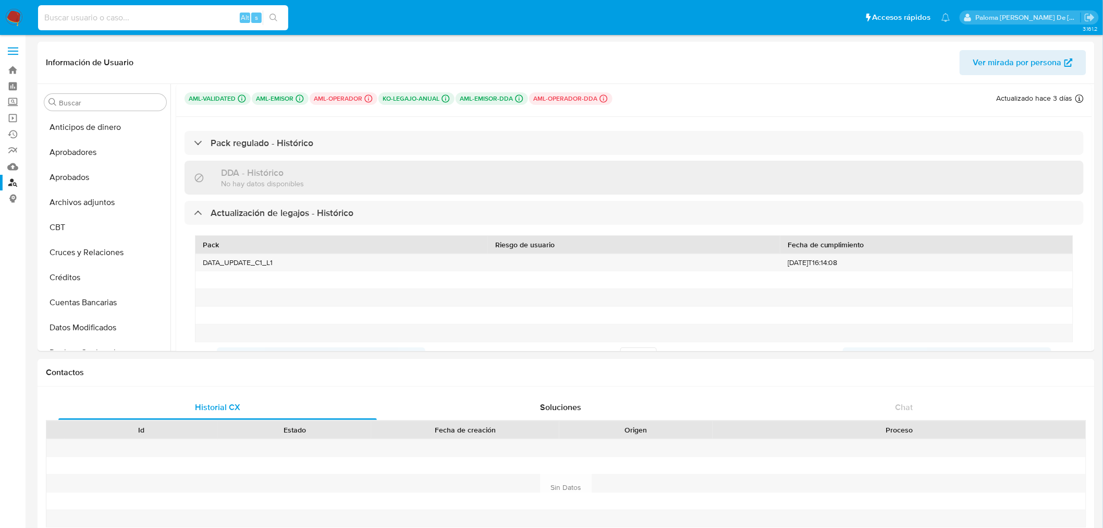
click at [77, 11] on input at bounding box center [163, 18] width 250 height 14
paste input "2716246939"
type input "2716246939"
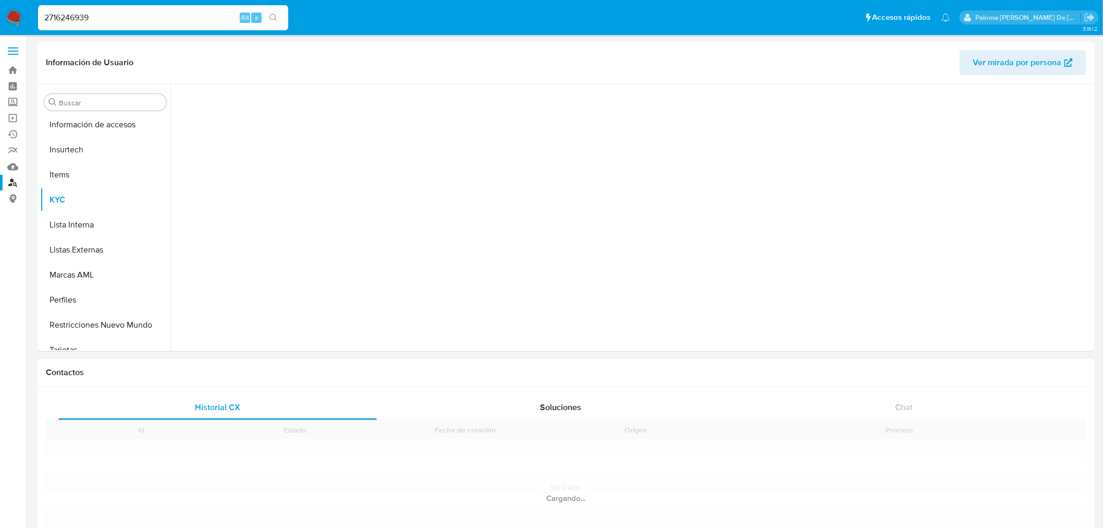
scroll to position [490, 0]
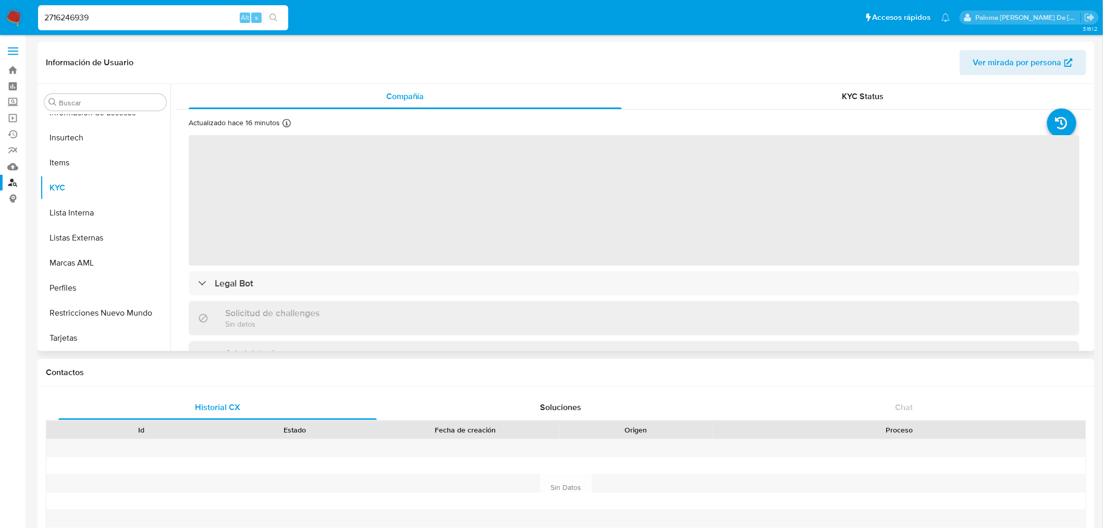
select select "10"
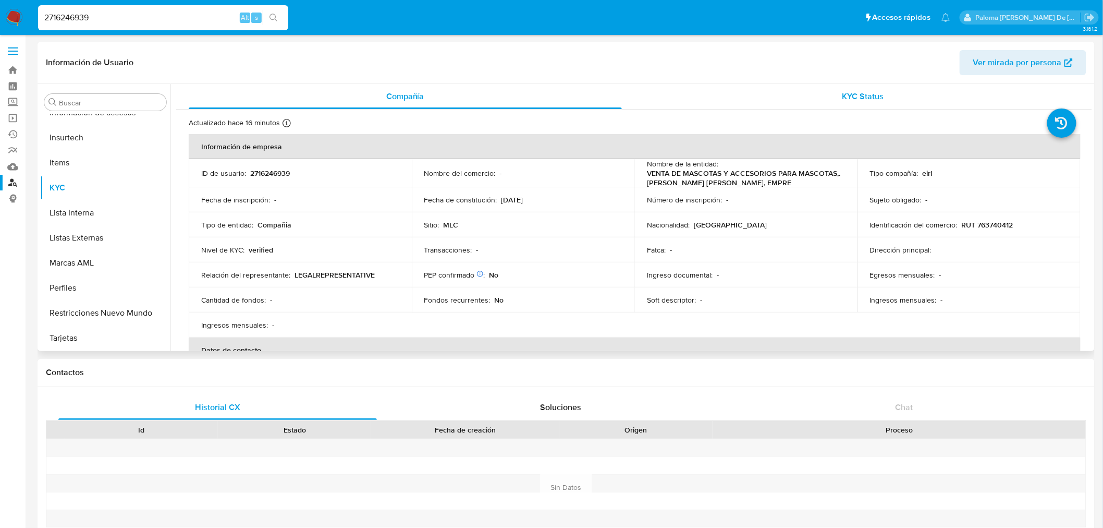
click at [876, 96] on span "KYC Status" at bounding box center [864, 96] width 42 height 12
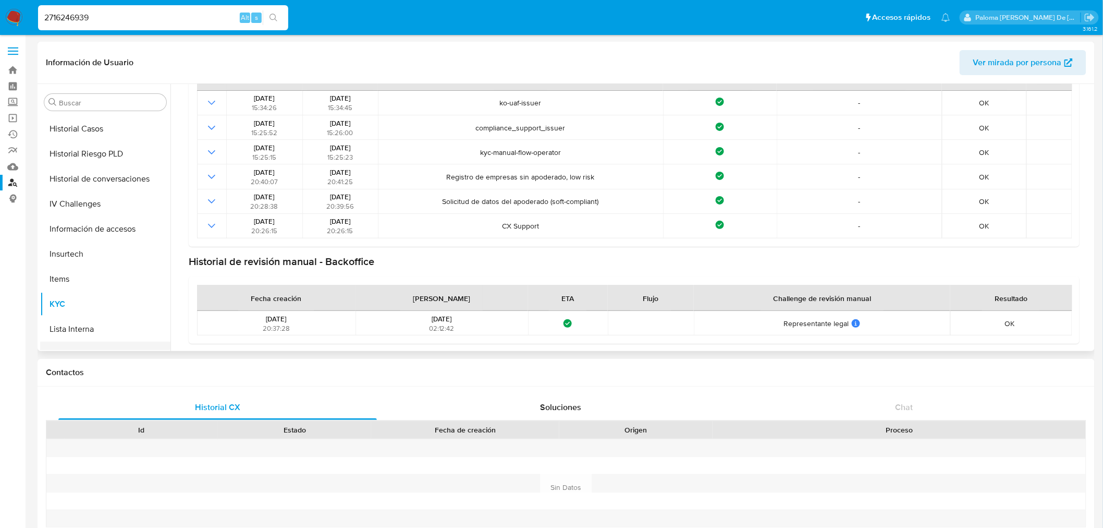
scroll to position [258, 0]
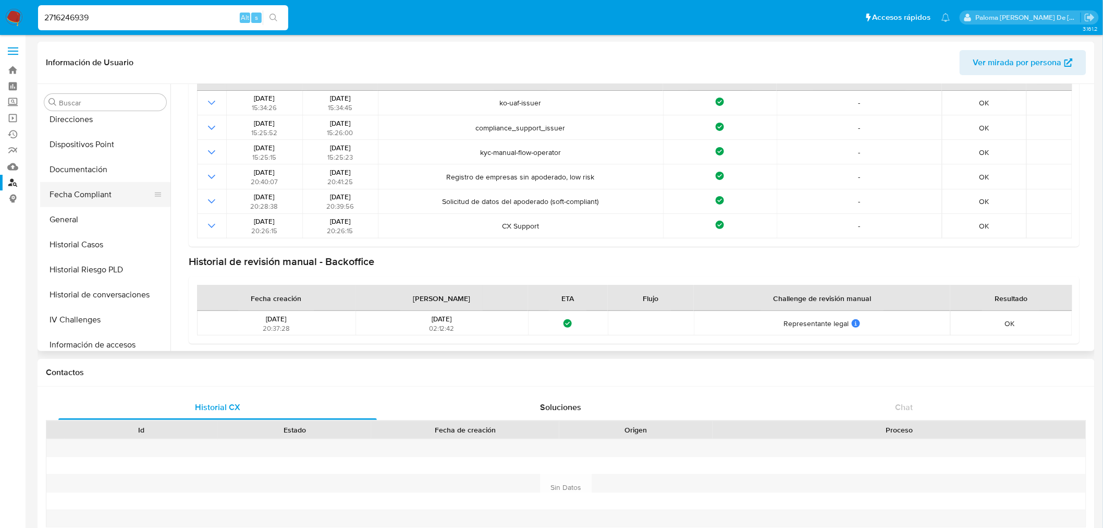
click at [60, 190] on button "Fecha Compliant" at bounding box center [101, 194] width 122 height 25
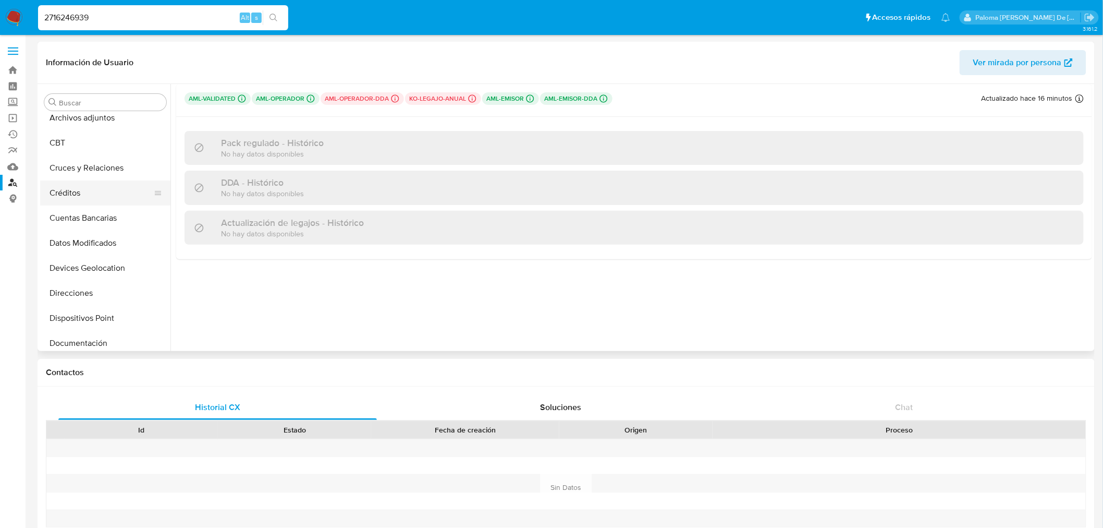
scroll to position [0, 0]
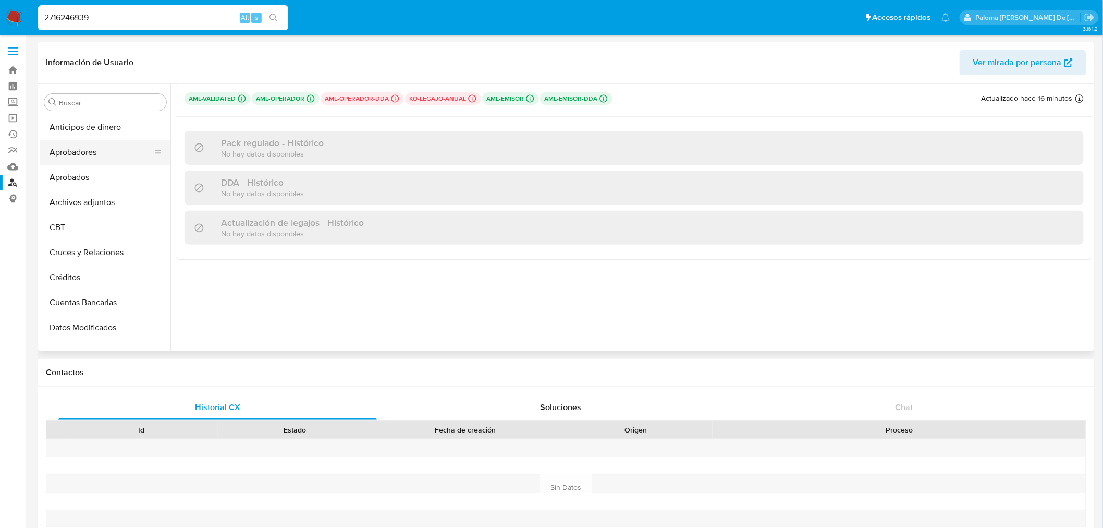
click at [82, 153] on button "Aprobadores" at bounding box center [101, 152] width 122 height 25
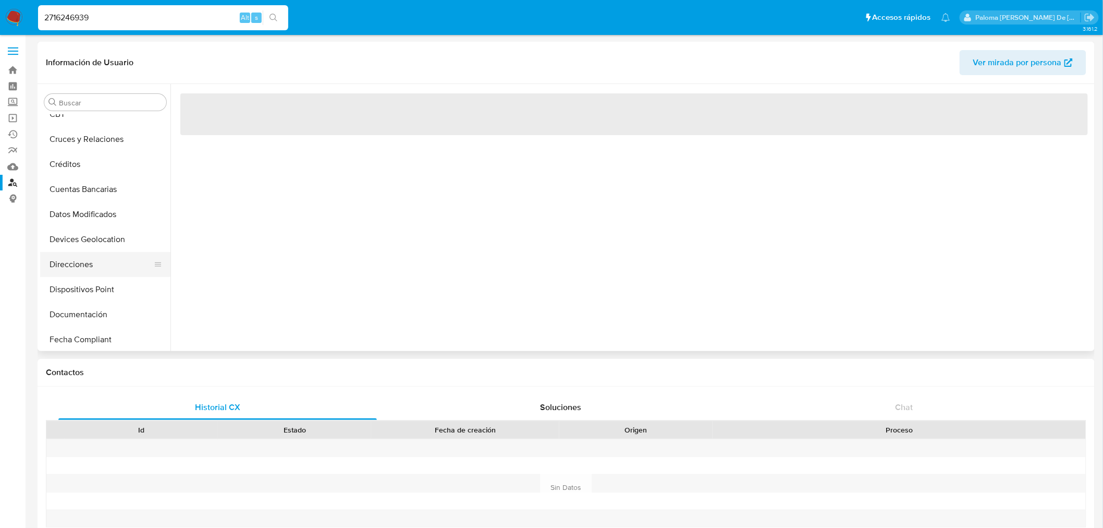
scroll to position [116, 0]
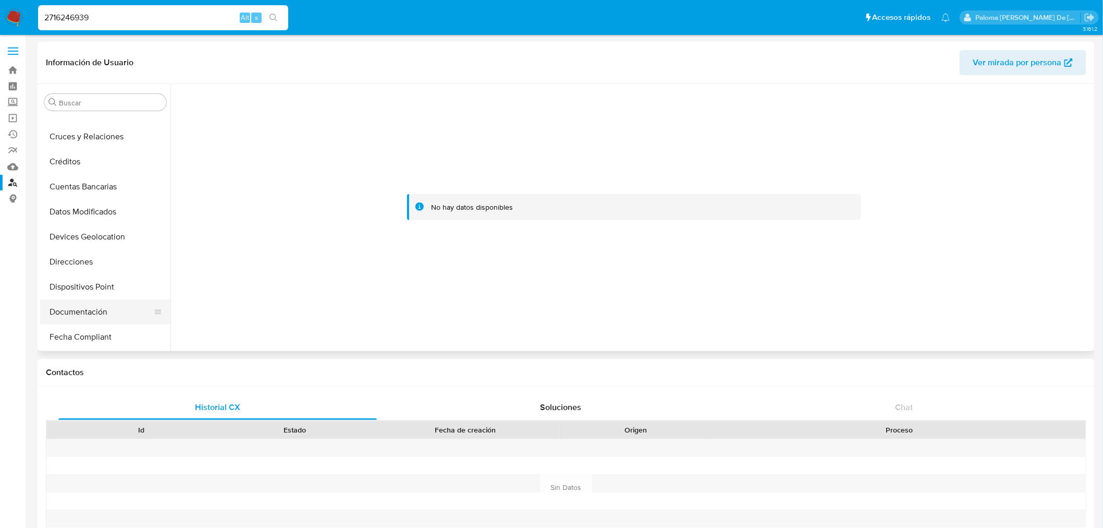
click at [79, 311] on button "Documentación" at bounding box center [101, 311] width 122 height 25
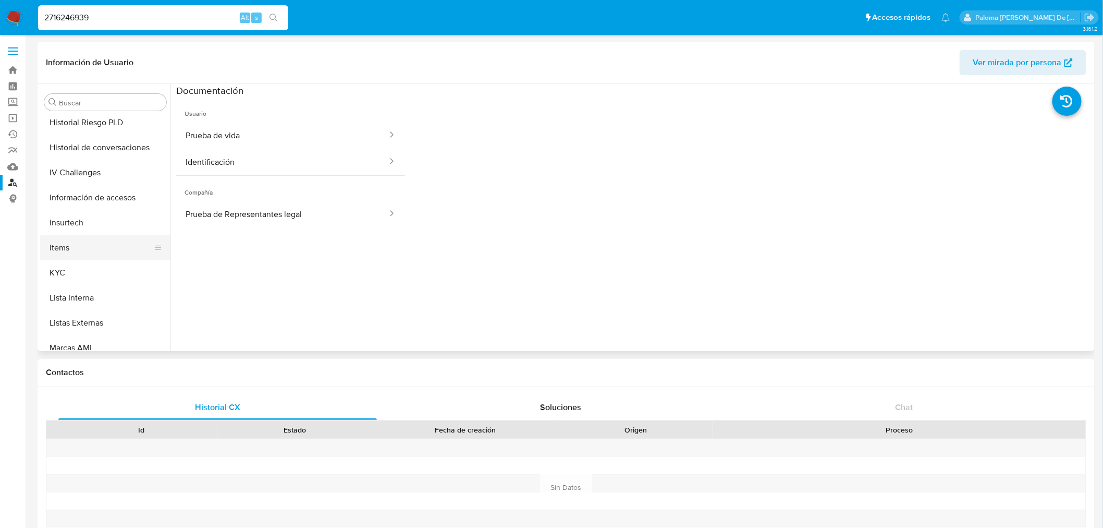
scroll to position [405, 0]
click at [72, 259] on button "Items" at bounding box center [101, 248] width 122 height 25
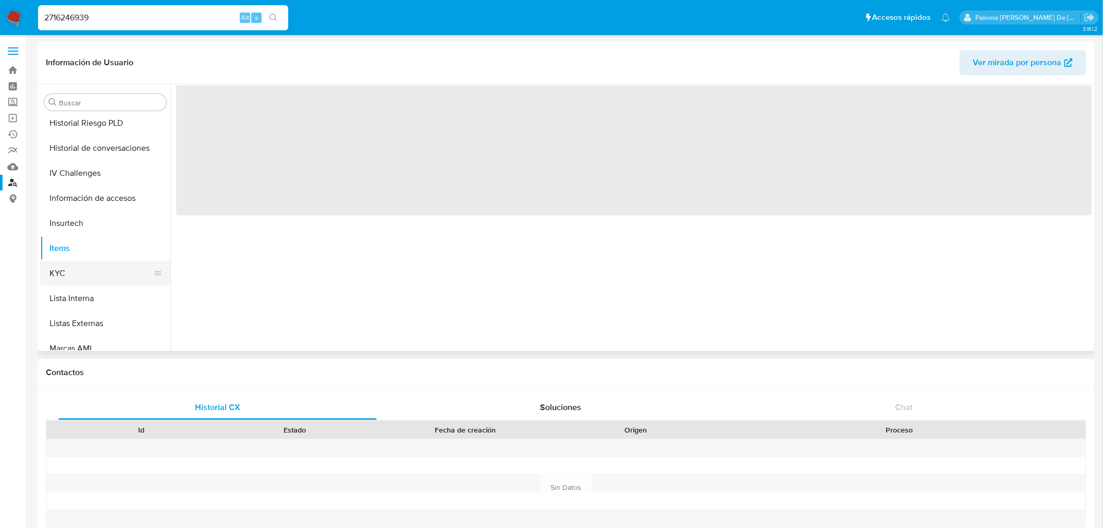
click at [71, 273] on button "KYC" at bounding box center [101, 273] width 122 height 25
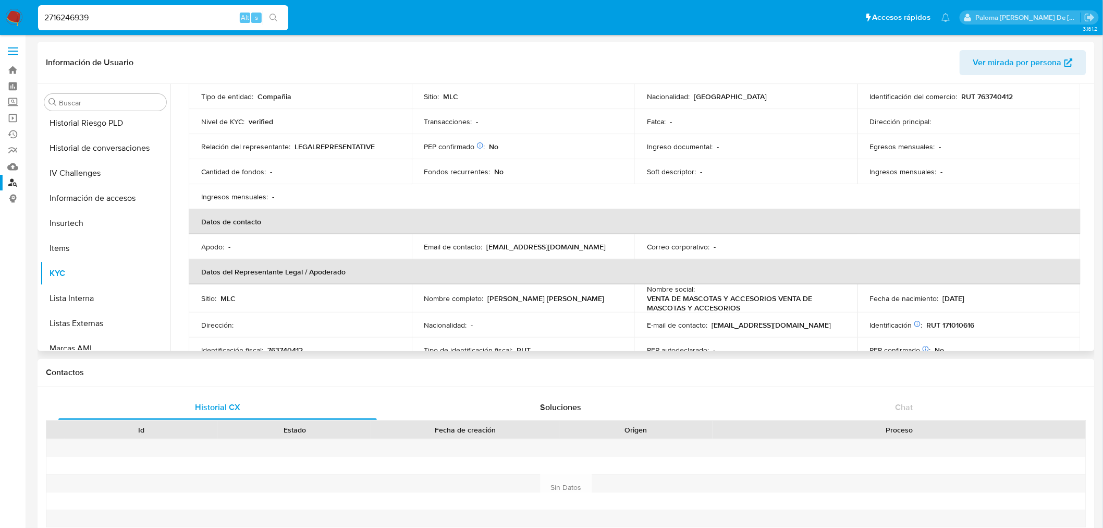
scroll to position [0, 0]
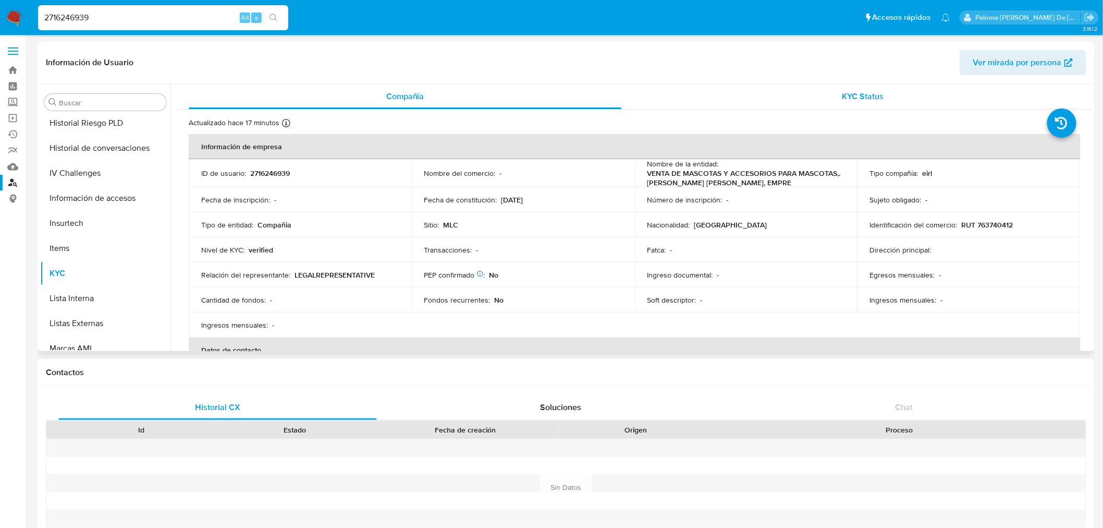
click at [863, 98] on span "KYC Status" at bounding box center [864, 96] width 42 height 12
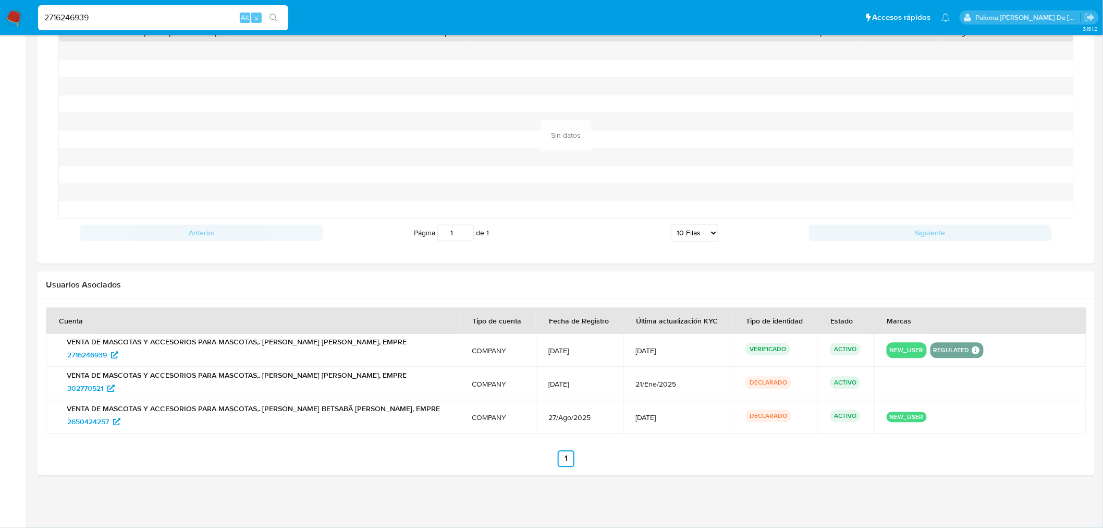
scroll to position [799, 0]
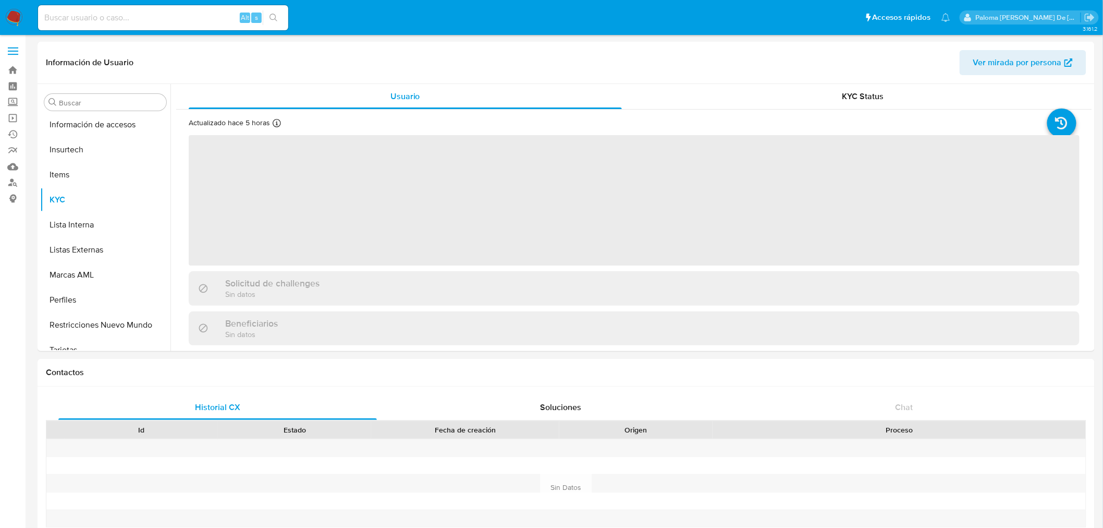
scroll to position [490, 0]
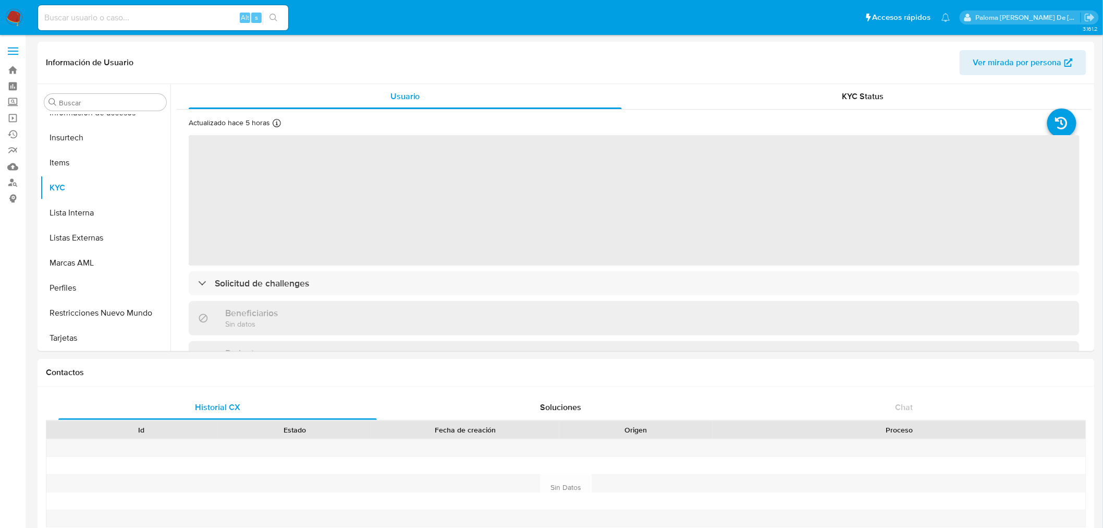
select select "10"
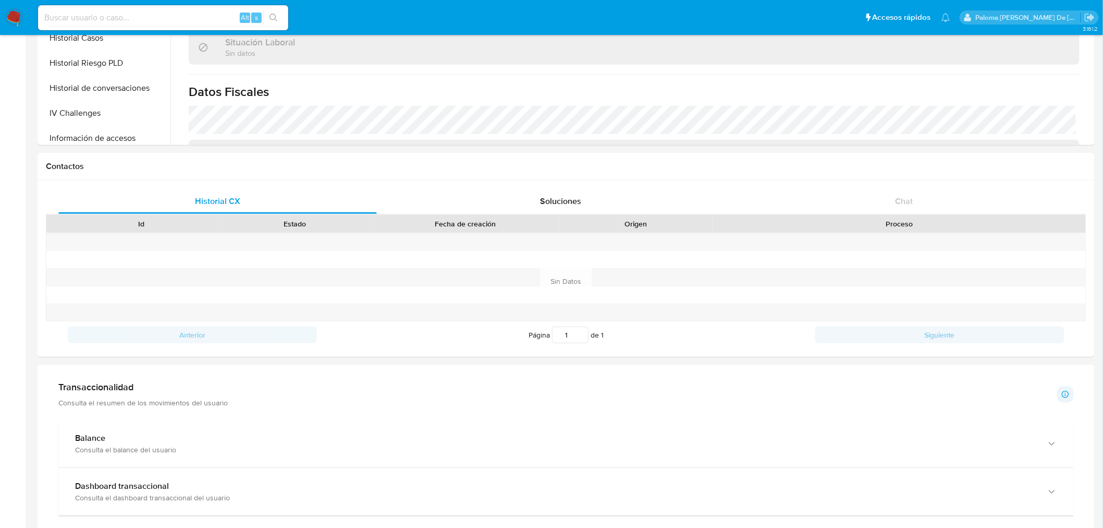
scroll to position [463, 0]
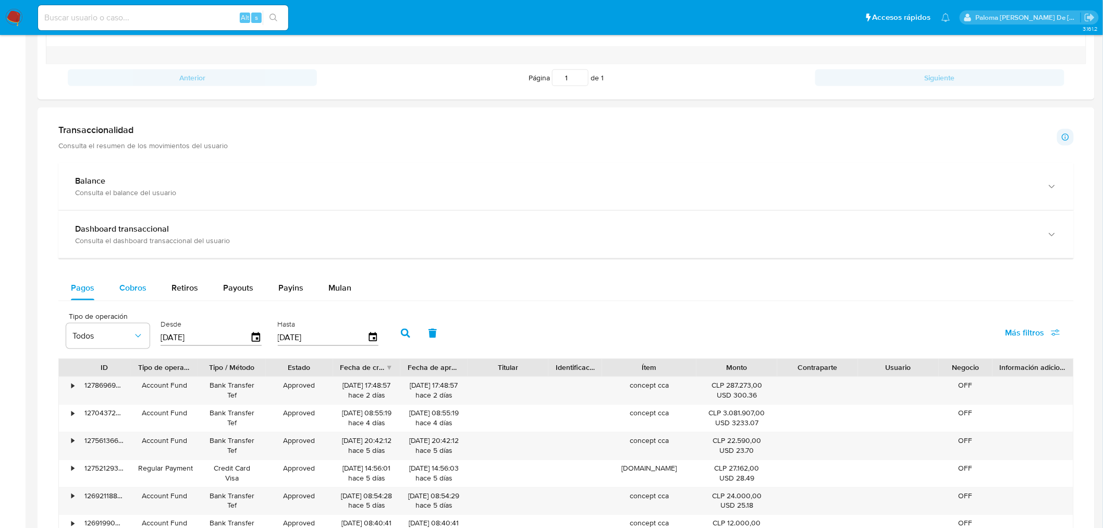
click at [133, 287] on span "Cobros" at bounding box center [132, 288] width 27 height 12
select select "10"
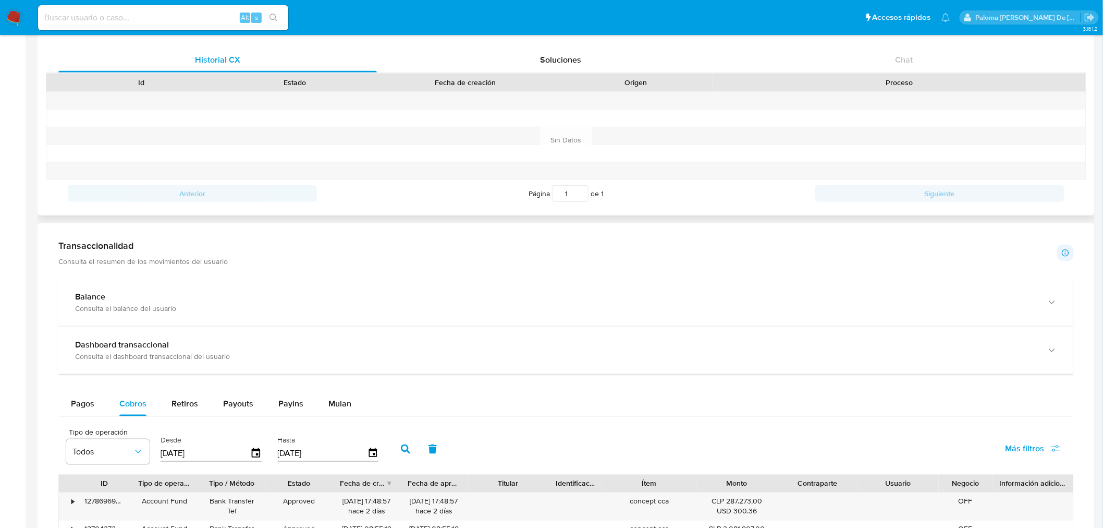
scroll to position [0, 0]
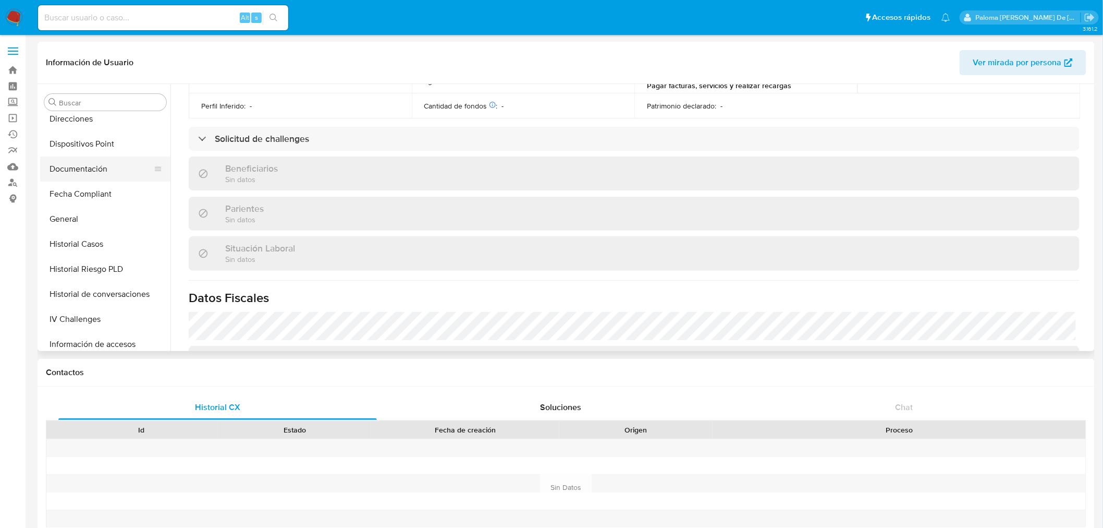
click at [81, 168] on button "Documentación" at bounding box center [101, 168] width 122 height 25
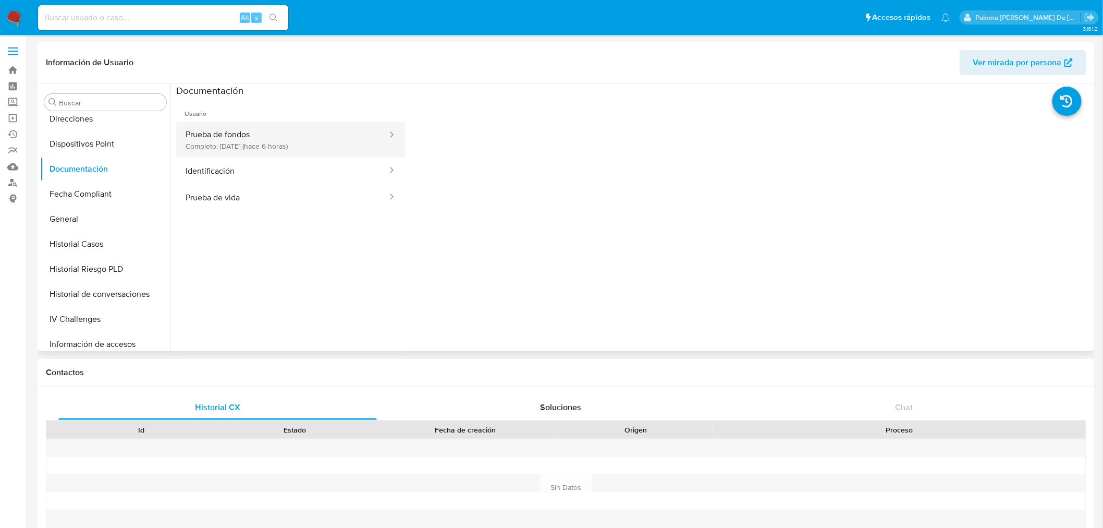
click at [247, 143] on button "Prueba de fondos Completo: 30/09/2025 (hace 6 horas)" at bounding box center [282, 139] width 212 height 35
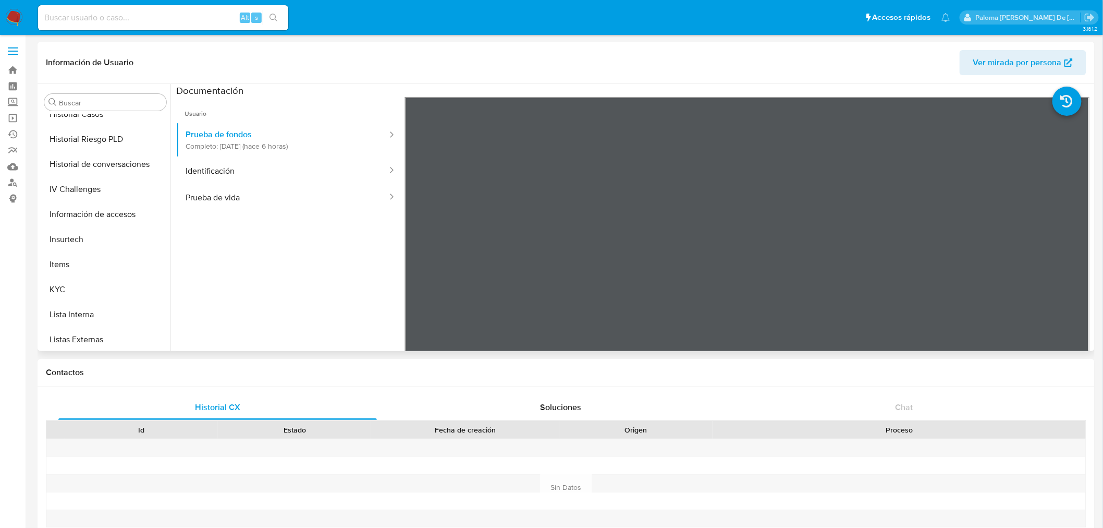
scroll to position [491, 0]
click at [67, 183] on button "KYC" at bounding box center [101, 187] width 122 height 25
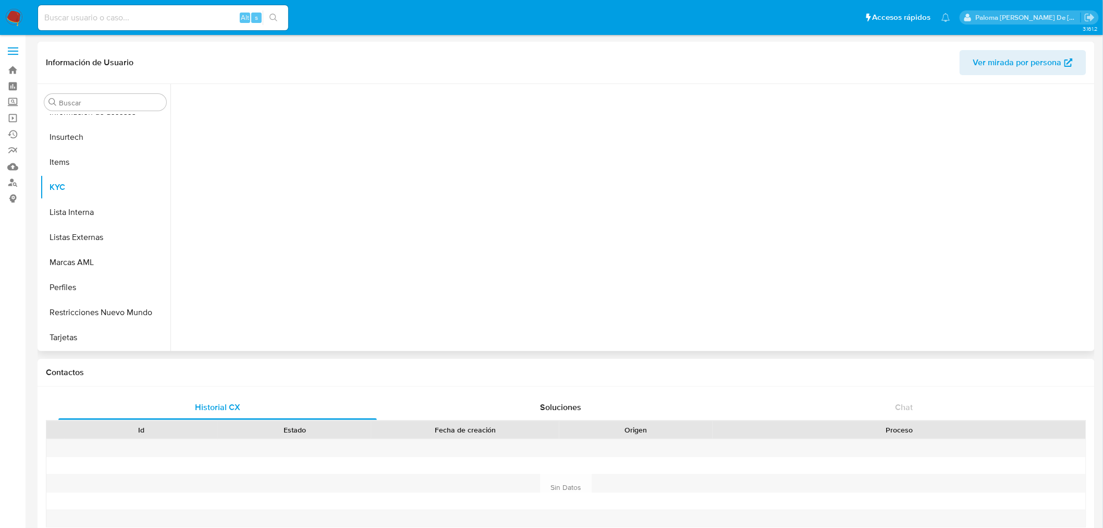
scroll to position [490, 0]
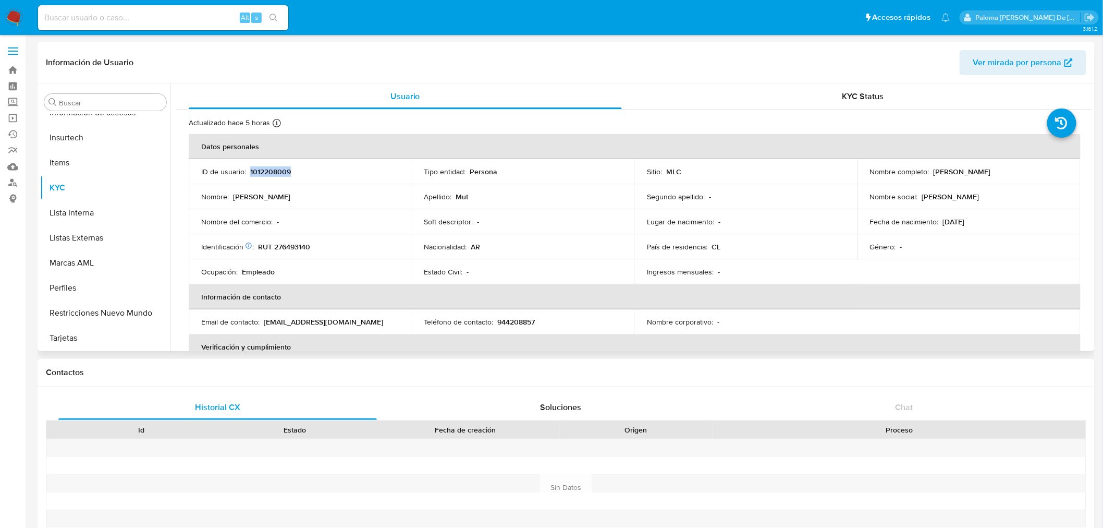
drag, startPoint x: 296, startPoint y: 171, endPoint x: 249, endPoint y: 169, distance: 47.5
click at [249, 169] on div "ID de usuario : 1012208009" at bounding box center [300, 171] width 198 height 9
copy p "1012208009"
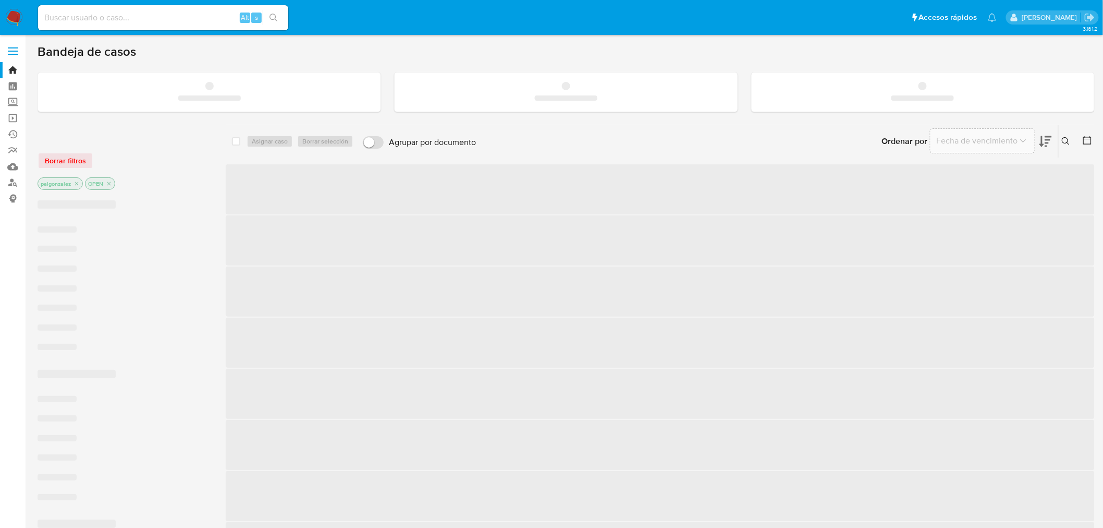
click at [106, 19] on input at bounding box center [163, 18] width 250 height 14
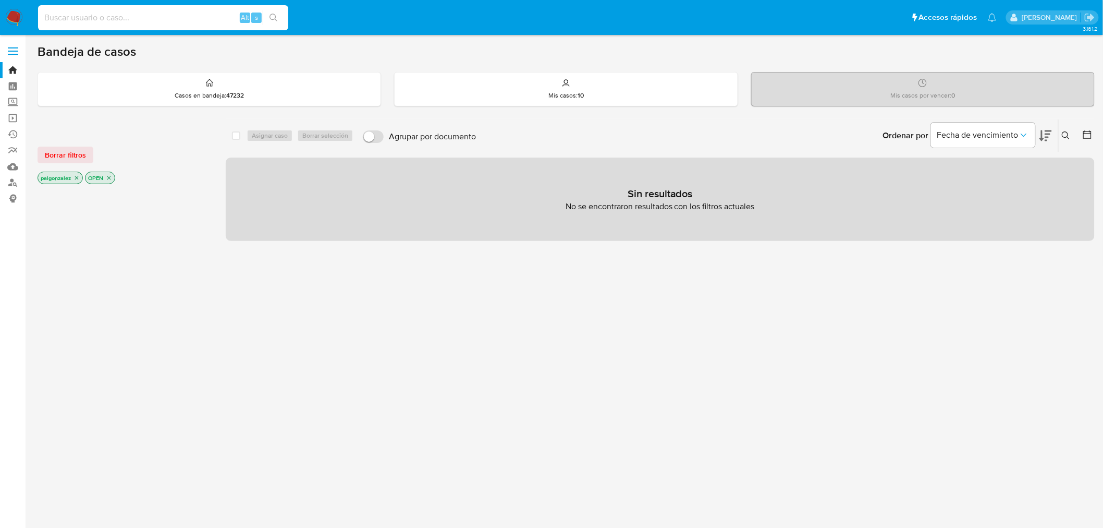
paste input "2105494941"
type input "2105494941"
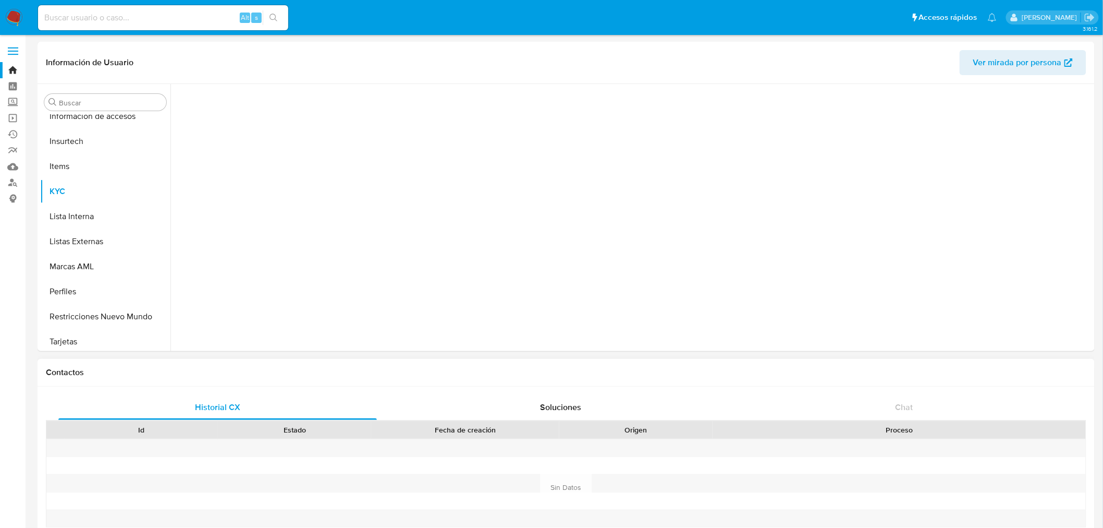
scroll to position [490, 0]
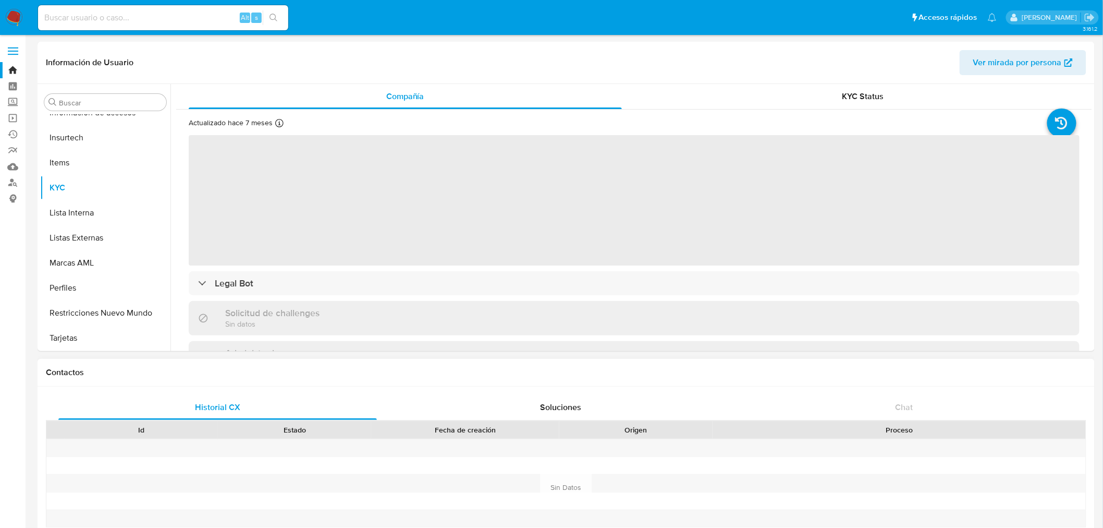
select select "10"
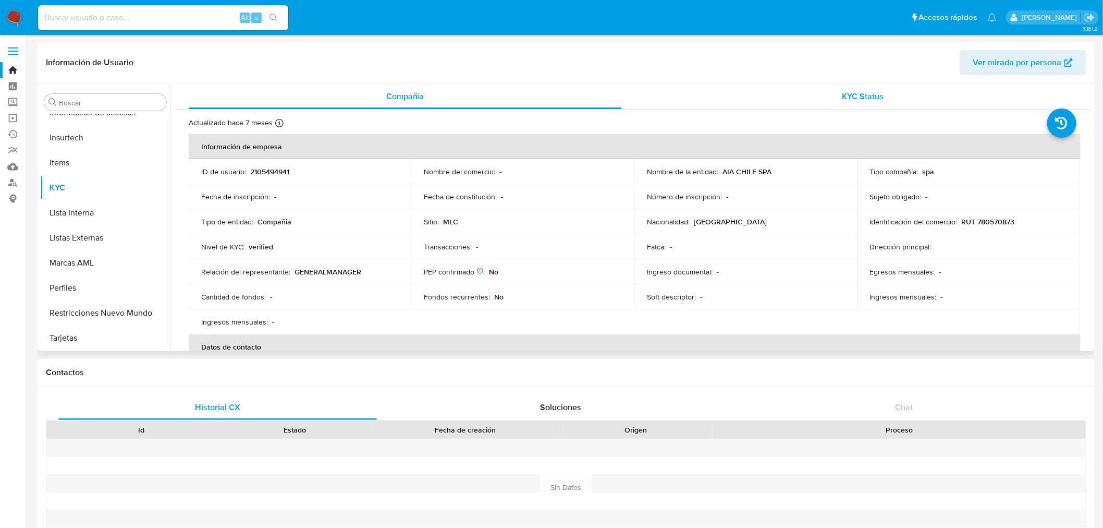
click at [843, 94] on span "KYC Status" at bounding box center [864, 96] width 42 height 12
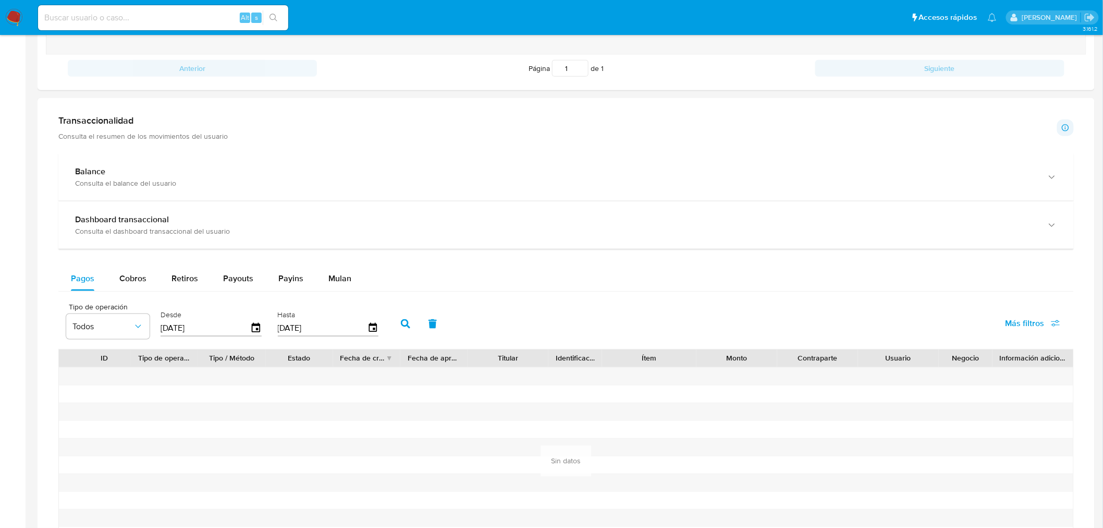
scroll to position [558, 0]
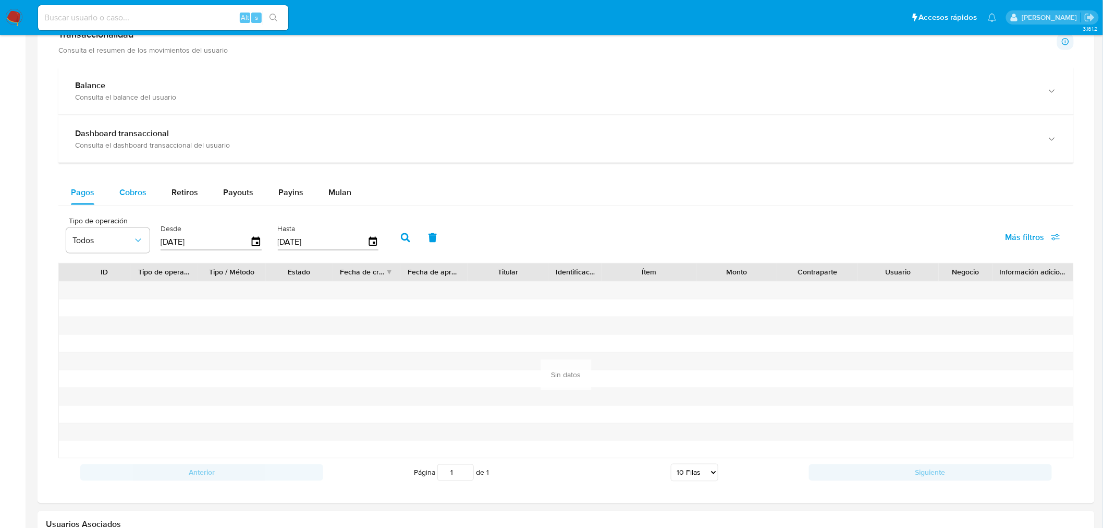
click at [126, 193] on span "Cobros" at bounding box center [132, 192] width 27 height 12
select select "10"
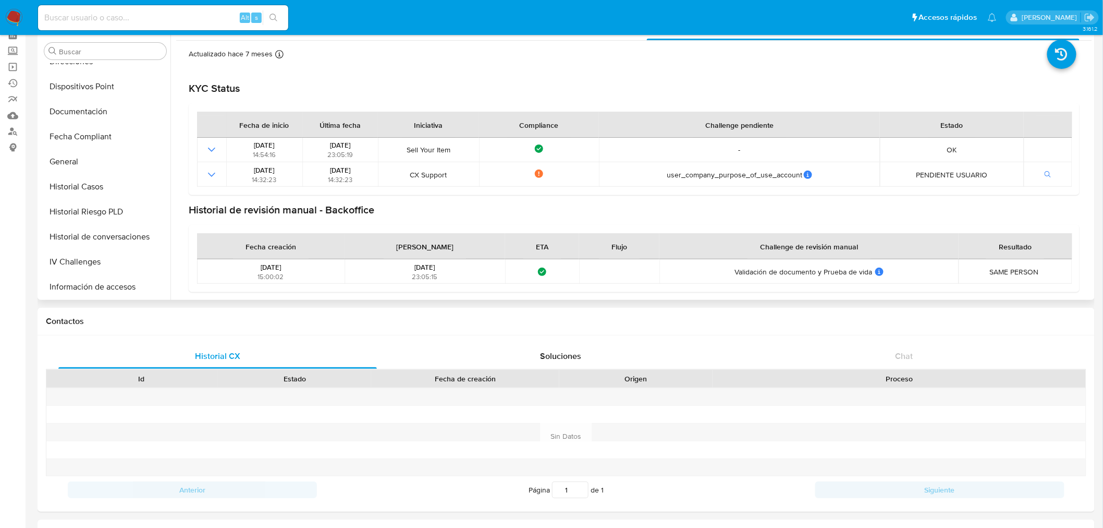
scroll to position [258, 0]
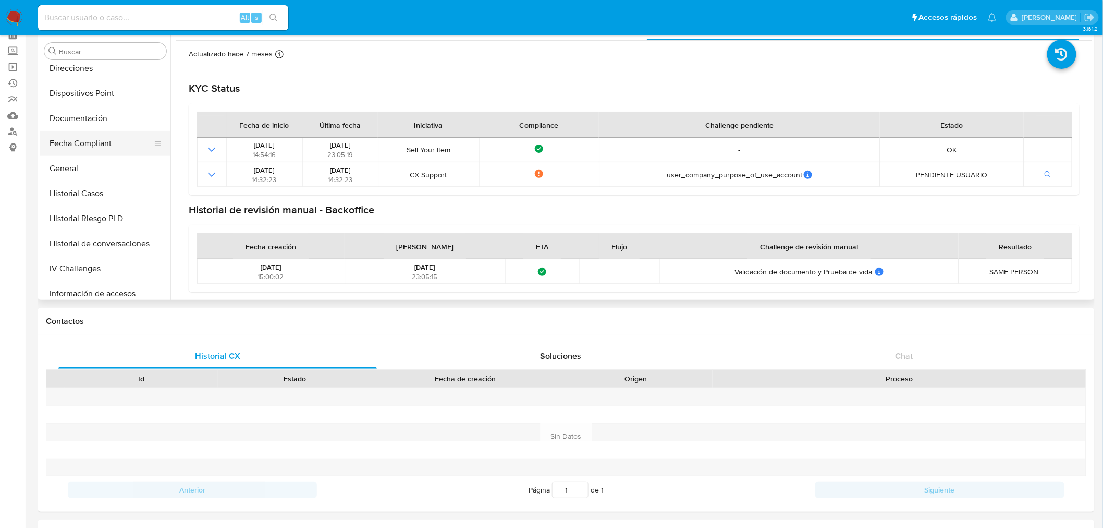
click at [91, 137] on button "Fecha Compliant" at bounding box center [101, 143] width 122 height 25
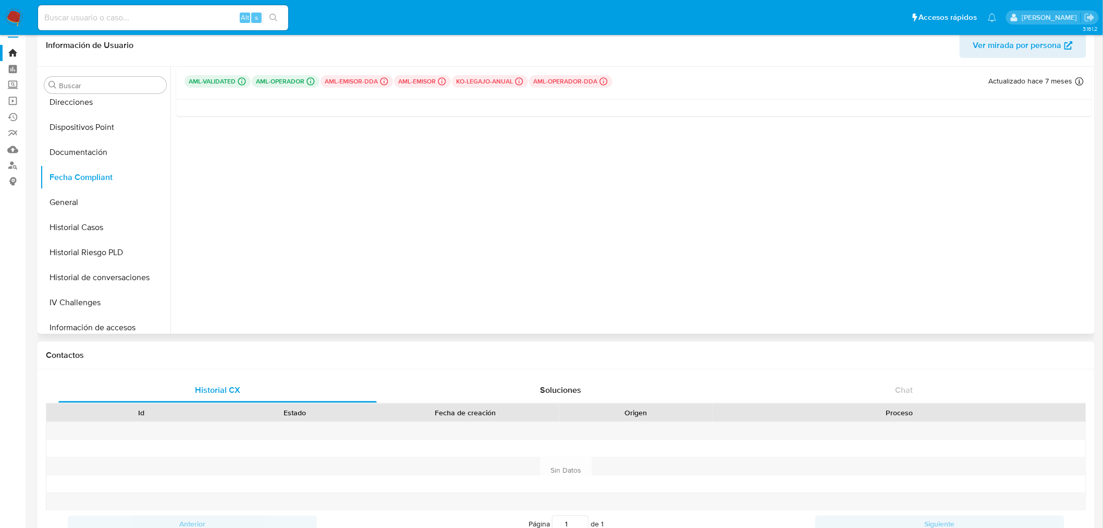
scroll to position [0, 0]
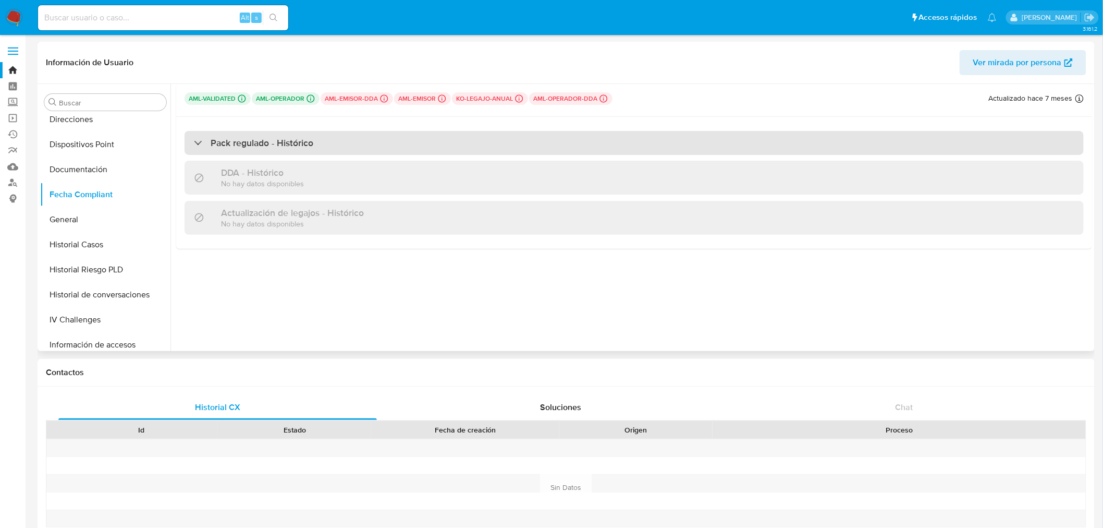
click at [262, 141] on h3 "Pack regulado - Histórico" at bounding box center [262, 142] width 103 height 11
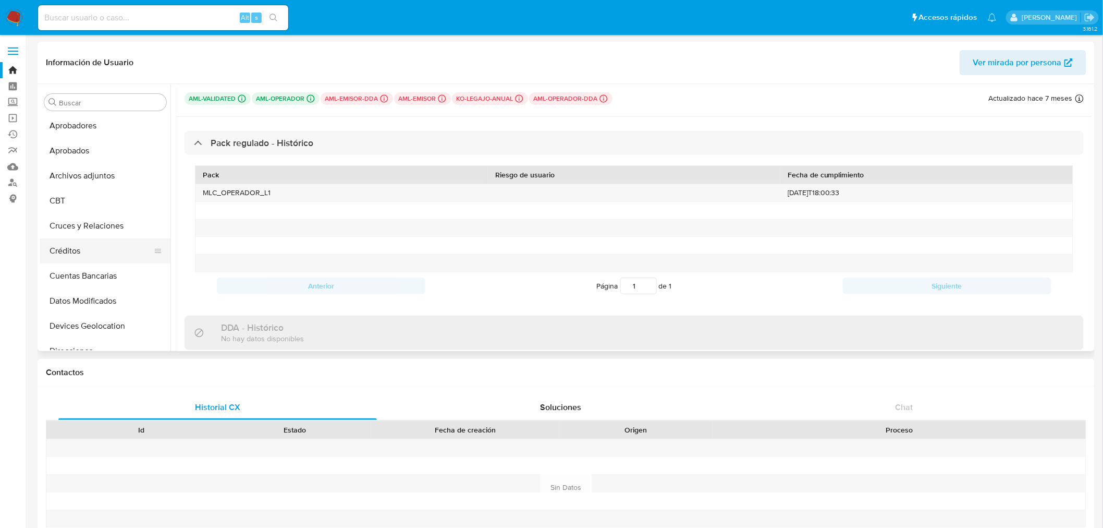
scroll to position [200, 0]
click at [94, 223] on button "Documentación" at bounding box center [101, 227] width 122 height 25
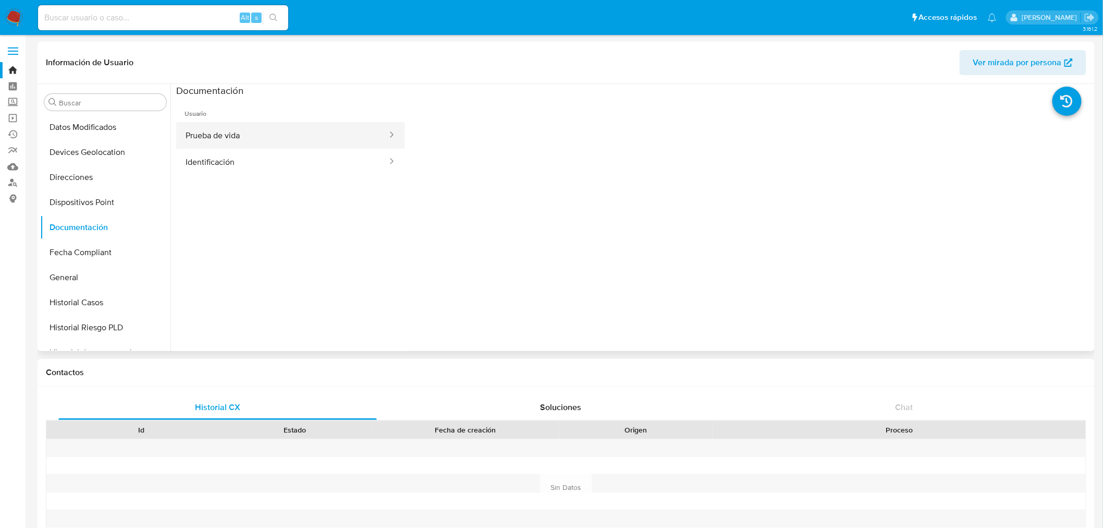
click at [246, 138] on button "Prueba de vida" at bounding box center [282, 135] width 212 height 27
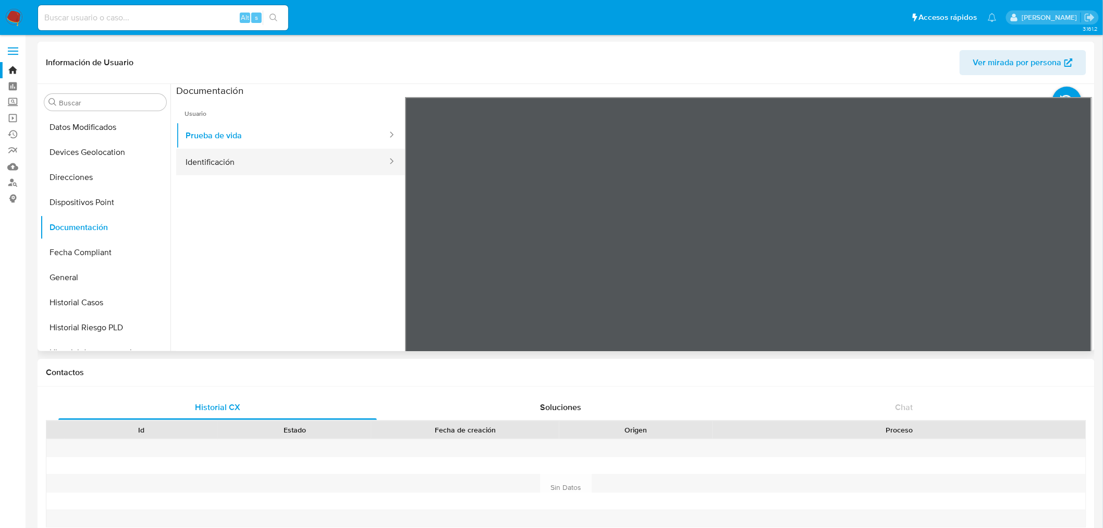
click at [256, 163] on button "Identificación" at bounding box center [282, 162] width 212 height 27
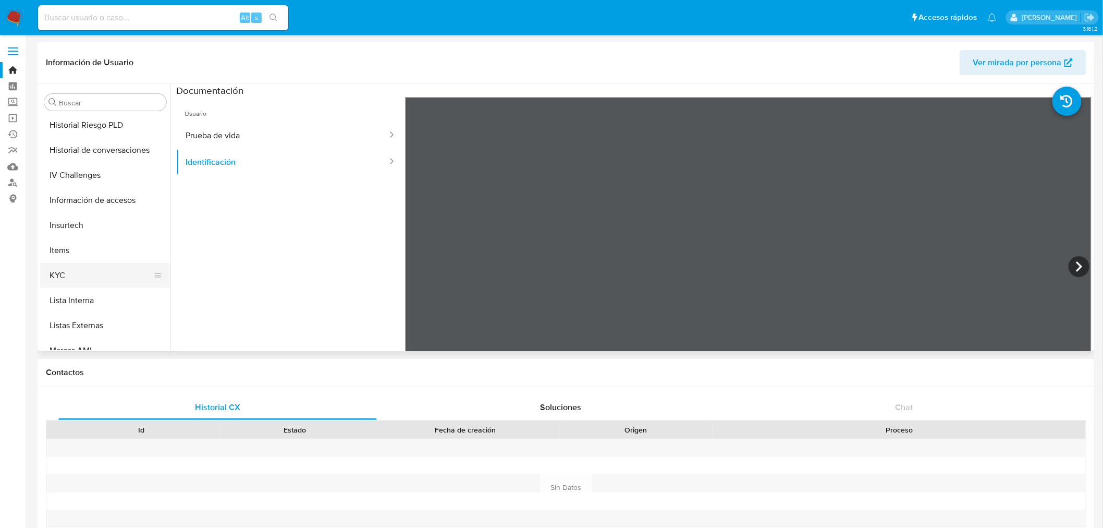
scroll to position [405, 0]
click at [85, 272] on button "KYC" at bounding box center [101, 273] width 122 height 25
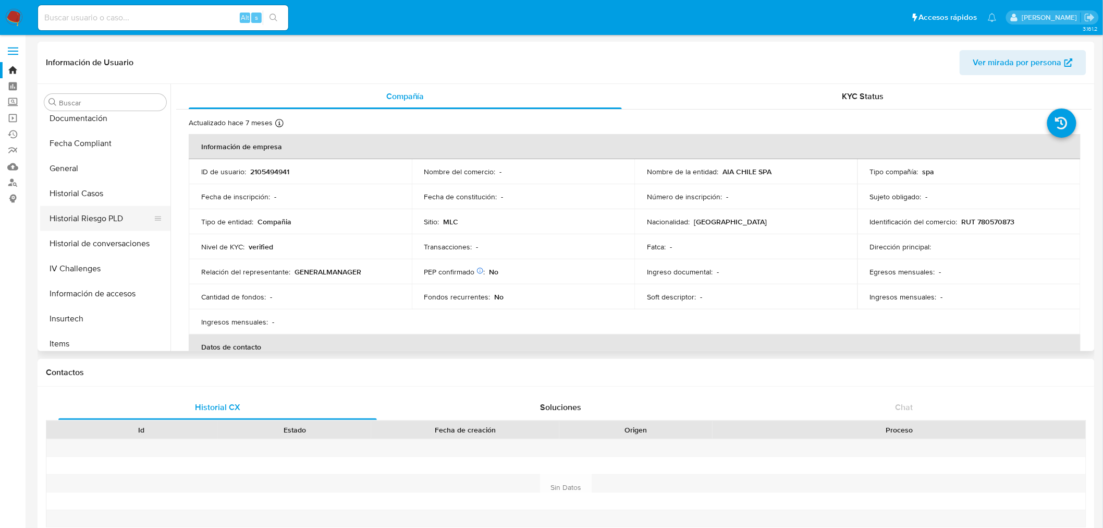
scroll to position [289, 0]
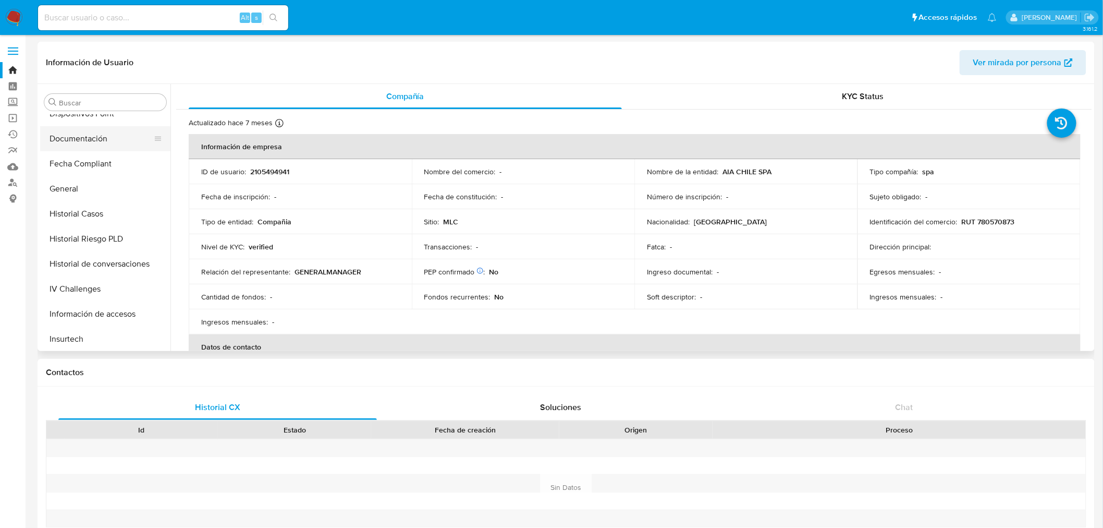
click at [88, 132] on button "Documentación" at bounding box center [101, 138] width 122 height 25
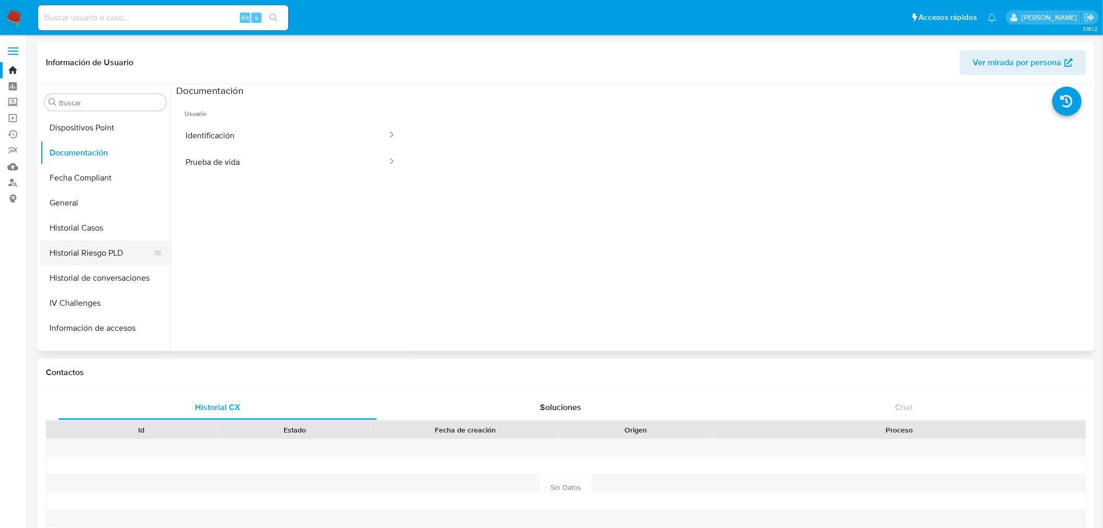
scroll to position [405, 0]
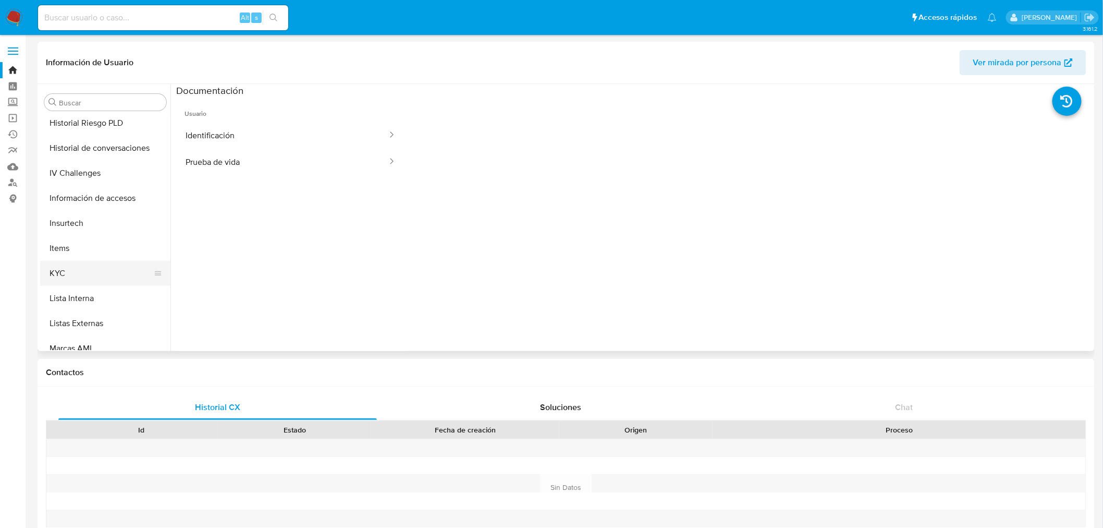
click at [68, 268] on button "KYC" at bounding box center [101, 273] width 122 height 25
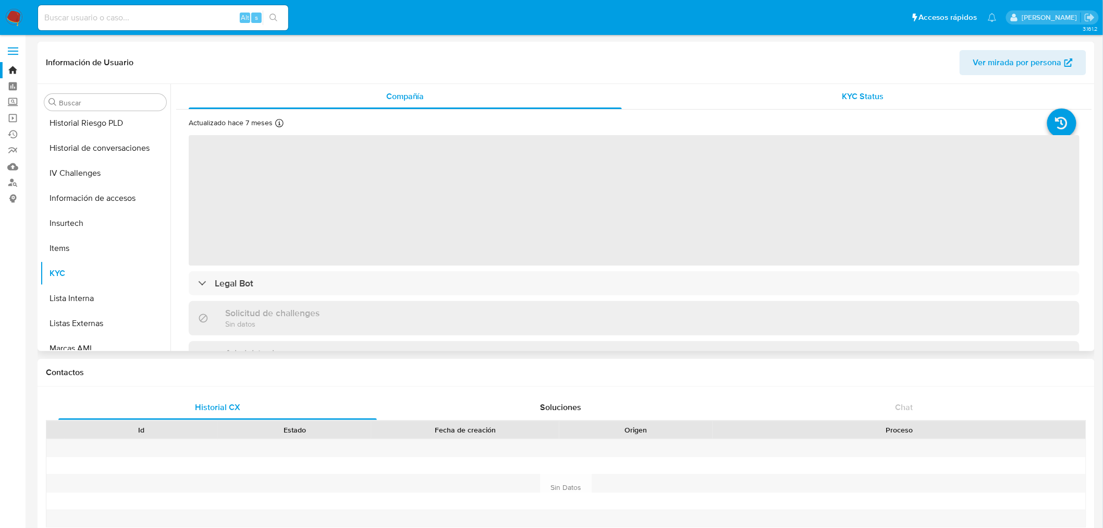
click at [863, 101] on span "KYC Status" at bounding box center [864, 96] width 42 height 12
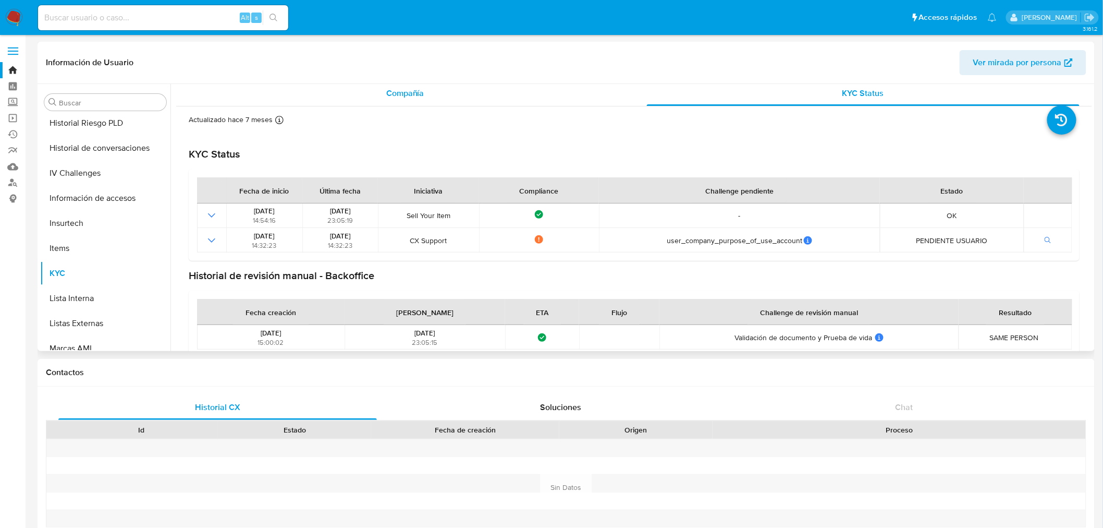
scroll to position [0, 0]
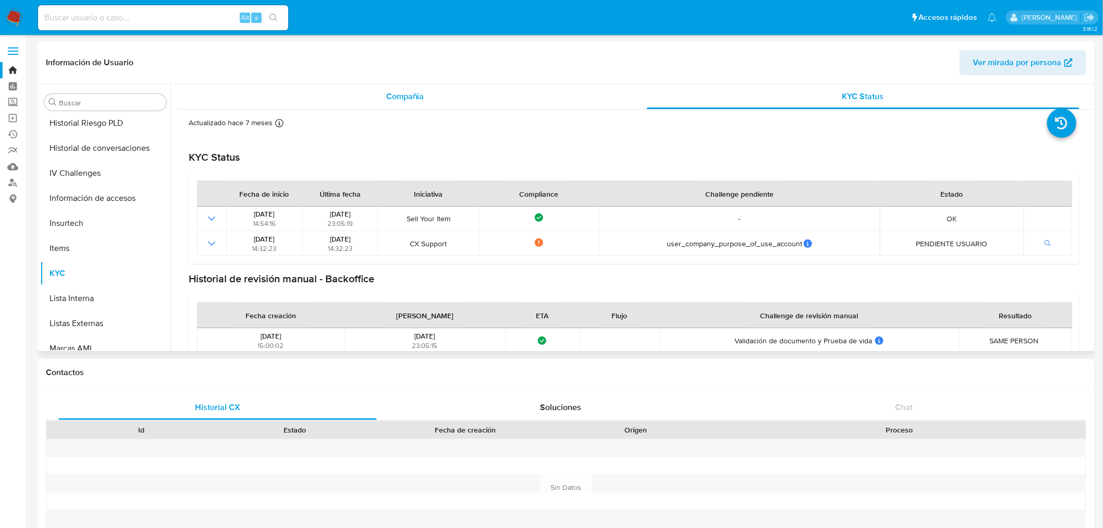
click at [408, 92] on span "Compañía" at bounding box center [405, 96] width 38 height 12
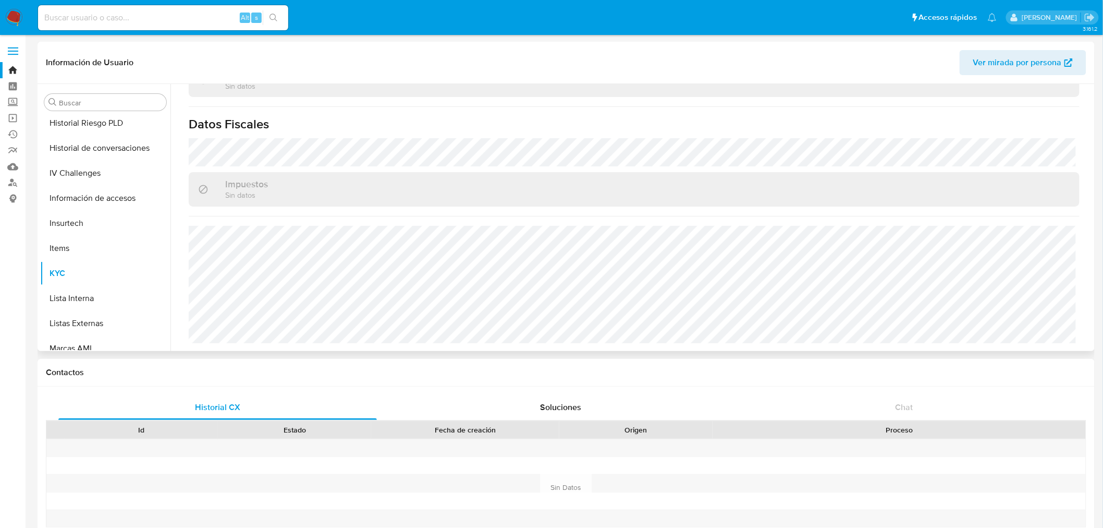
scroll to position [442, 0]
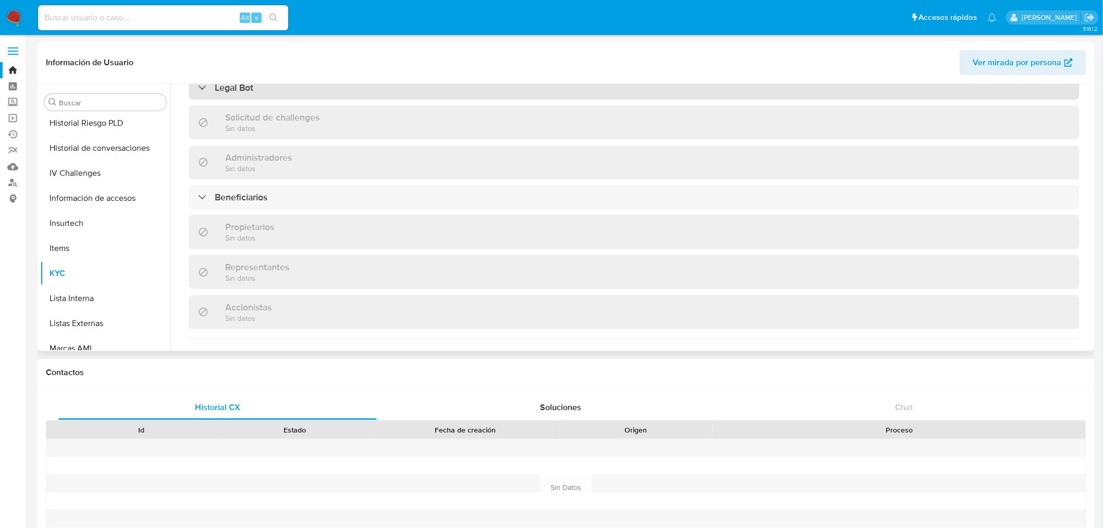
click at [236, 91] on h3 "Legal Bot" at bounding box center [234, 87] width 39 height 11
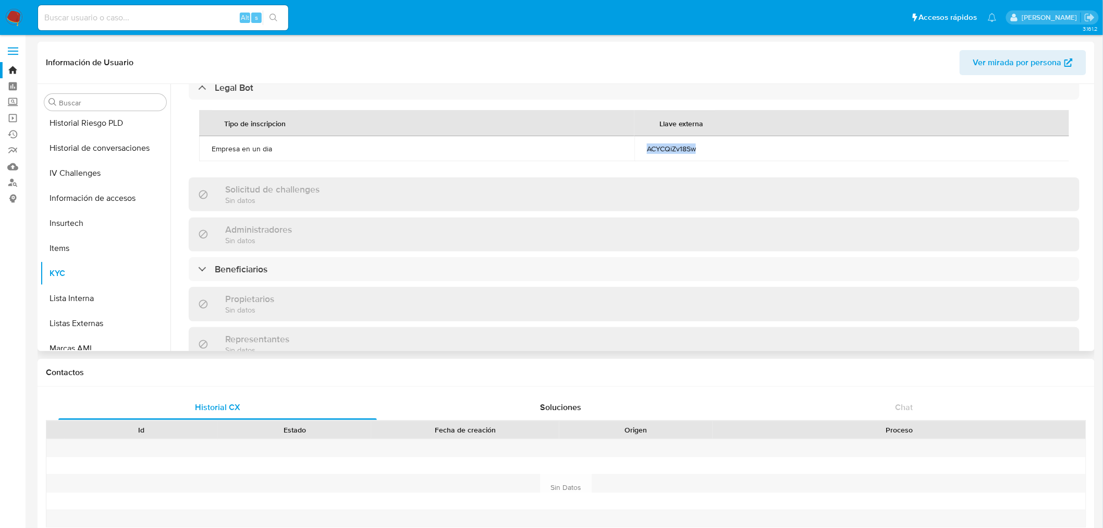
drag, startPoint x: 653, startPoint y: 149, endPoint x: 628, endPoint y: 150, distance: 24.5
click at [628, 150] on tr "Empresa en un dia ACYCQiZv18Sw" at bounding box center [634, 148] width 871 height 25
copy tr "ACYCQiZv18Sw"
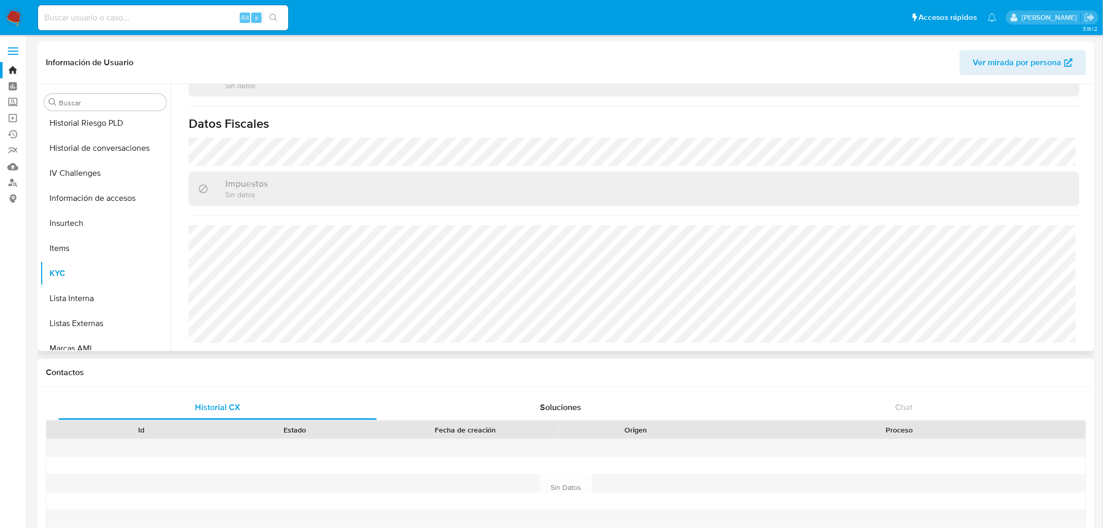
scroll to position [755, 0]
